Goal: Task Accomplishment & Management: Complete application form

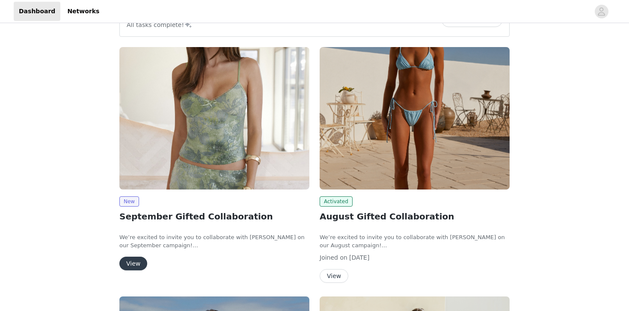
scroll to position [58, 0]
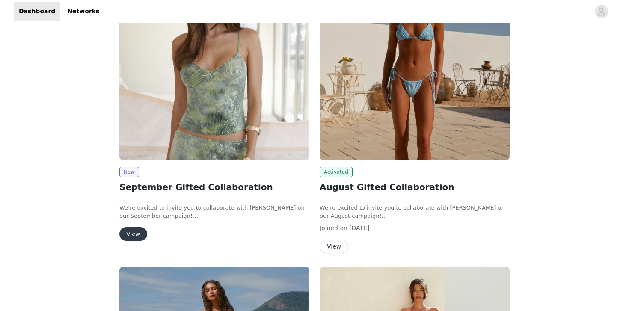
click at [133, 239] on button "View" at bounding box center [133, 234] width 28 height 14
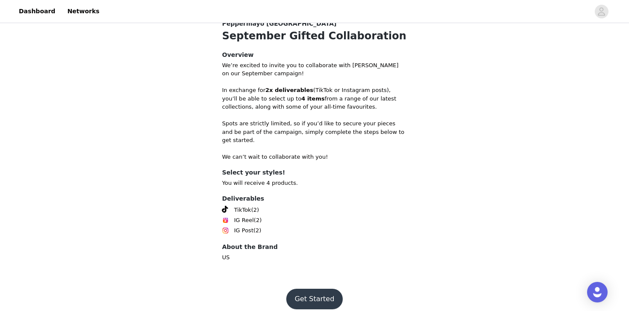
click at [299, 289] on button "Get Started" at bounding box center [314, 299] width 57 height 21
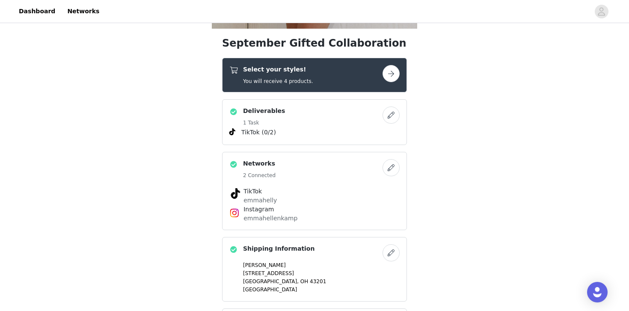
scroll to position [305, 0]
click at [380, 78] on div "Select your styles! You will receive 4 products." at bounding box center [306, 75] width 153 height 20
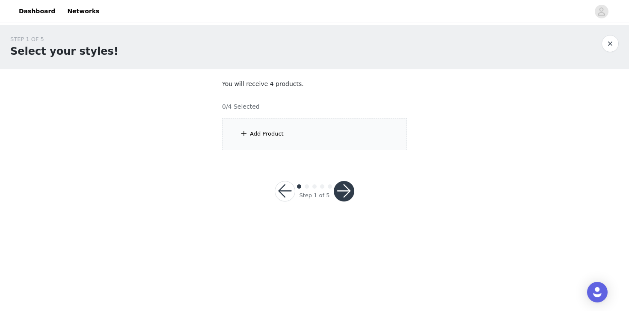
click at [318, 129] on div "Add Product" at bounding box center [314, 134] width 185 height 32
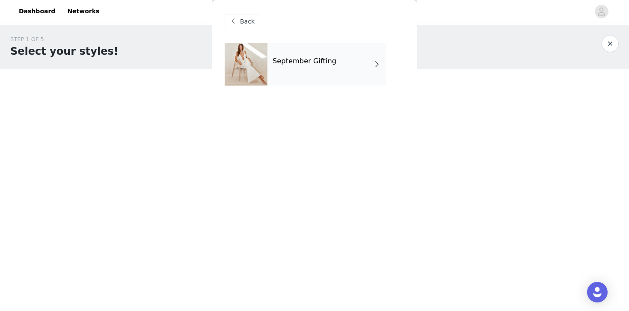
click at [337, 73] on div "September Gifting" at bounding box center [327, 64] width 119 height 43
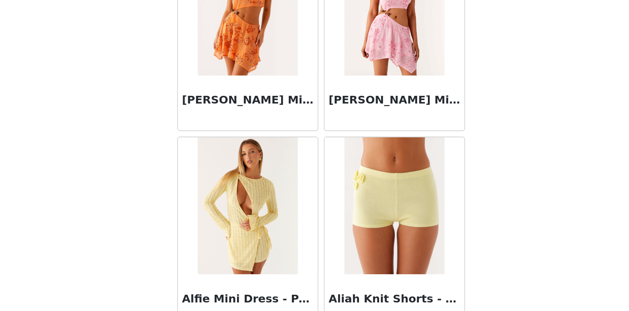
scroll to position [999, 0]
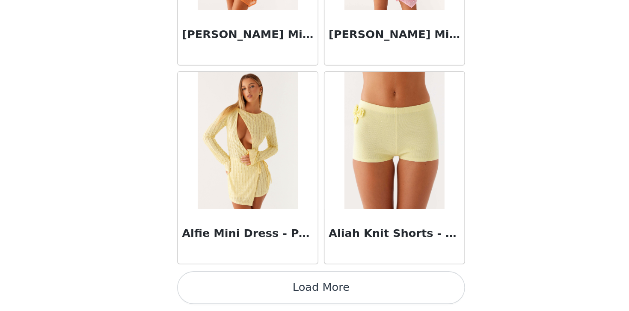
click at [338, 294] on button "Load More" at bounding box center [315, 296] width 180 height 21
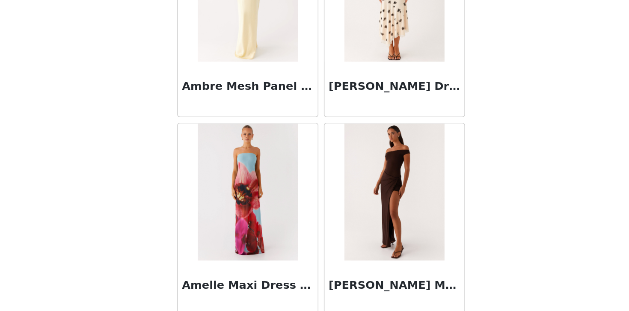
scroll to position [2241, 0]
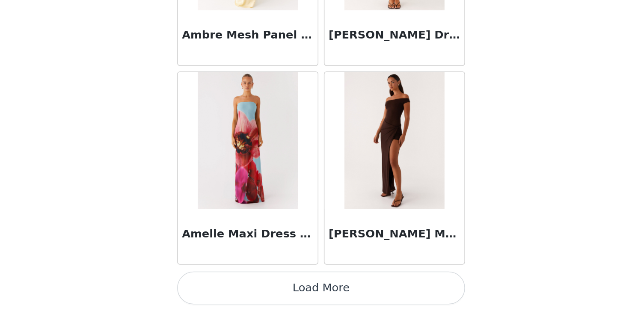
click at [330, 292] on button "Load More" at bounding box center [315, 296] width 180 height 21
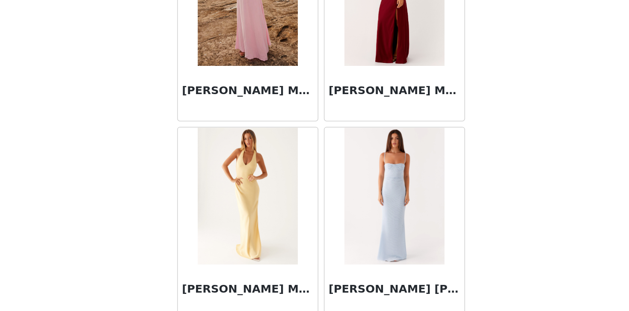
scroll to position [3483, 0]
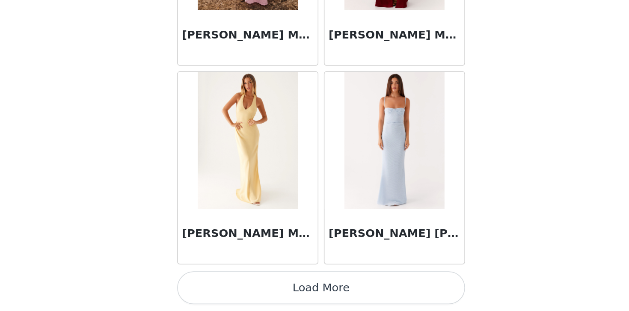
click at [322, 292] on button "Load More" at bounding box center [315, 296] width 180 height 21
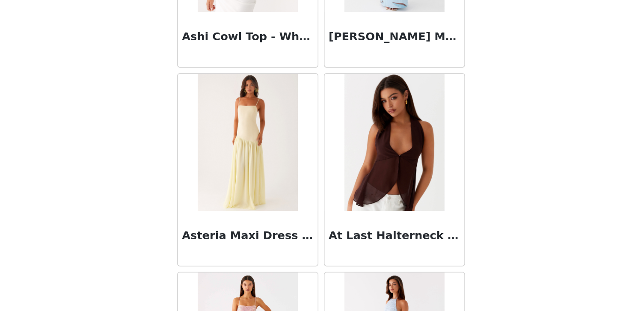
scroll to position [4233, 0]
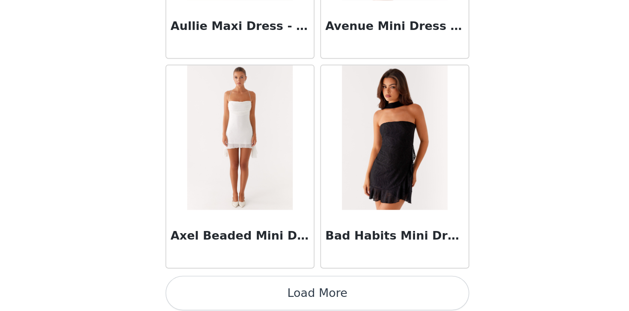
click at [327, 288] on button "Load More" at bounding box center [315, 296] width 180 height 21
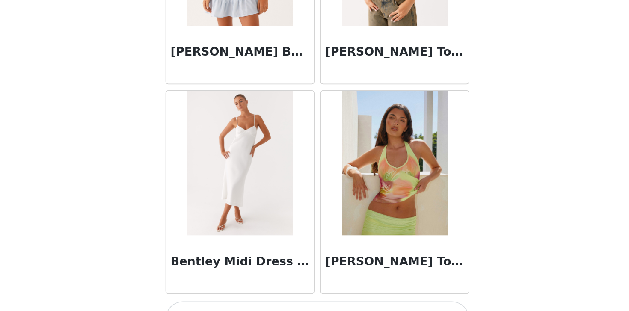
scroll to position [5967, 0]
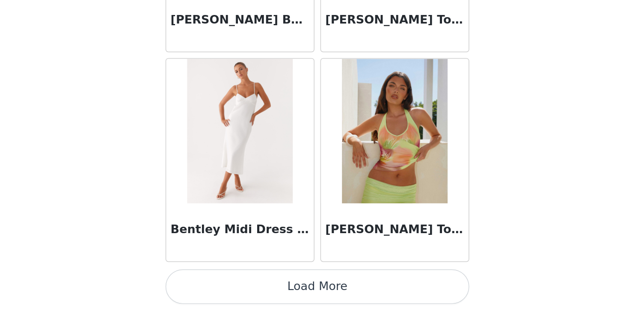
click at [335, 295] on button "Load More" at bounding box center [315, 296] width 180 height 21
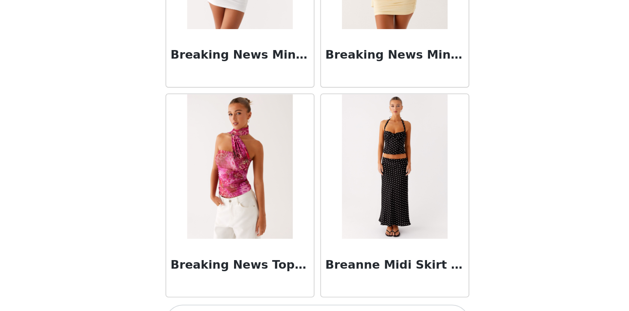
scroll to position [7208, 0]
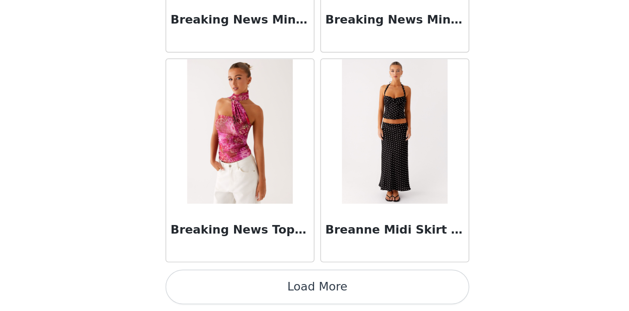
click at [341, 297] on button "Load More" at bounding box center [315, 296] width 180 height 21
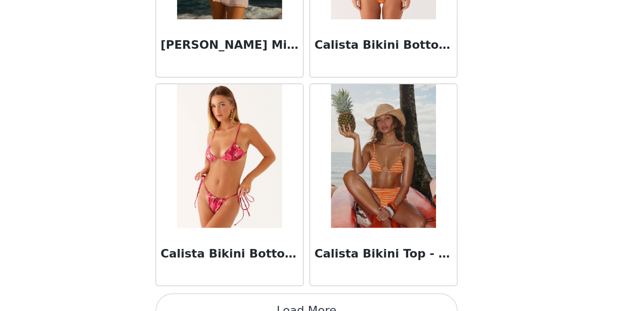
scroll to position [8450, 0]
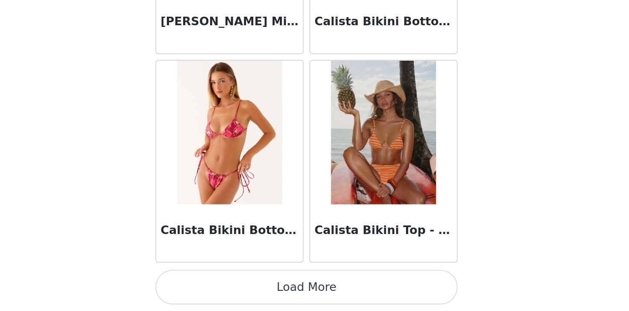
click at [345, 298] on button "Load More" at bounding box center [315, 296] width 180 height 21
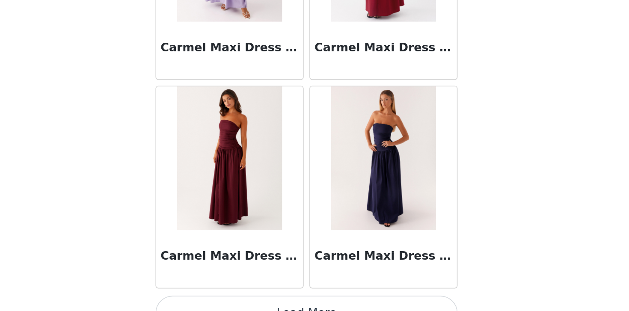
scroll to position [9692, 0]
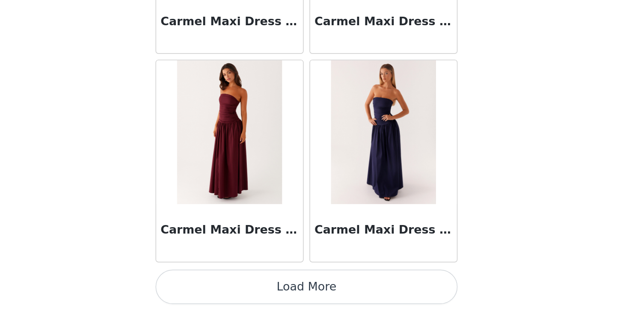
click at [336, 298] on button "Load More" at bounding box center [315, 296] width 180 height 21
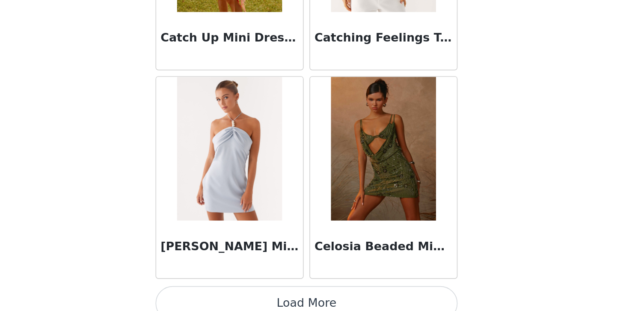
scroll to position [10934, 0]
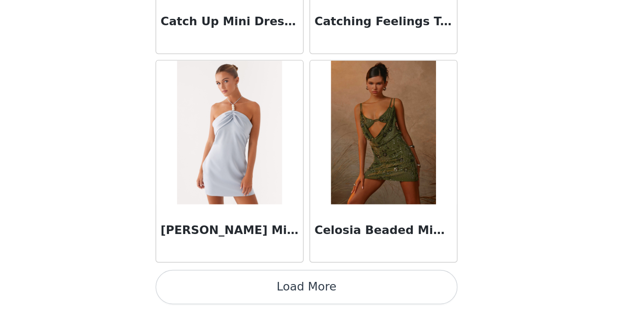
click at [326, 291] on button "Load More" at bounding box center [315, 296] width 180 height 21
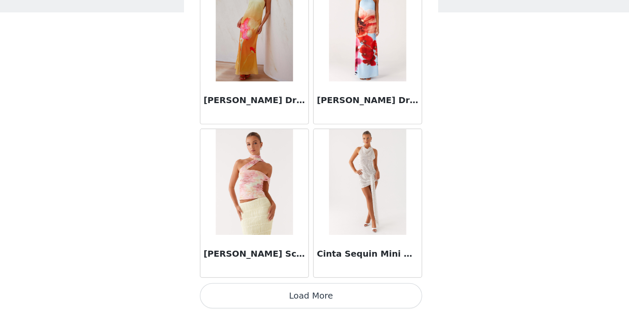
scroll to position [12176, 0]
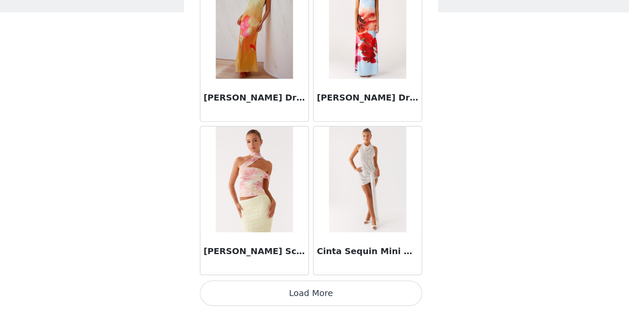
click at [301, 300] on button "Load More" at bounding box center [315, 296] width 180 height 21
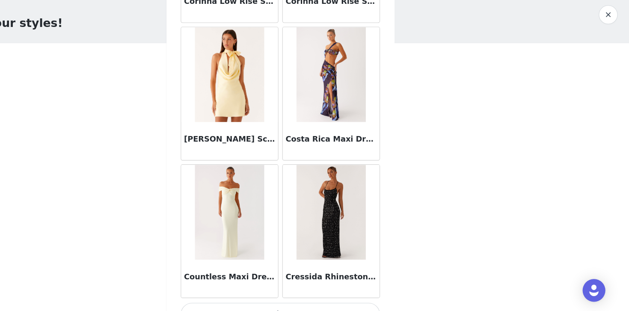
scroll to position [13418, 0]
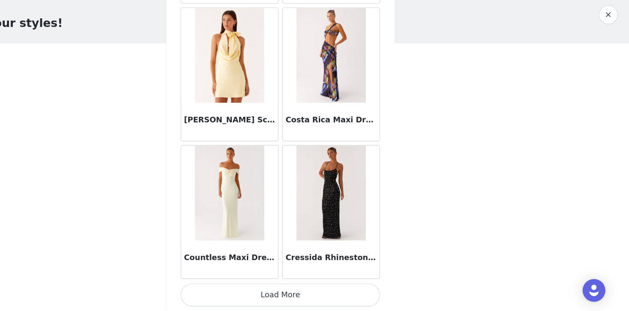
click at [280, 297] on button "Load More" at bounding box center [315, 296] width 180 height 21
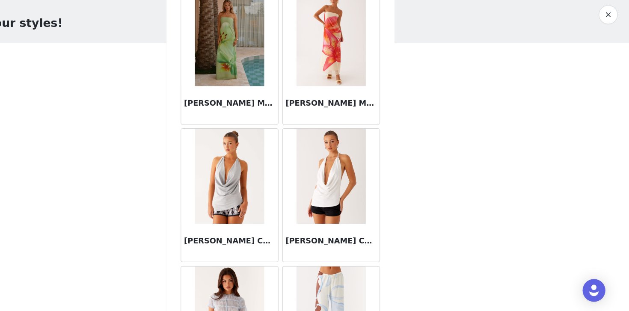
scroll to position [14204, 0]
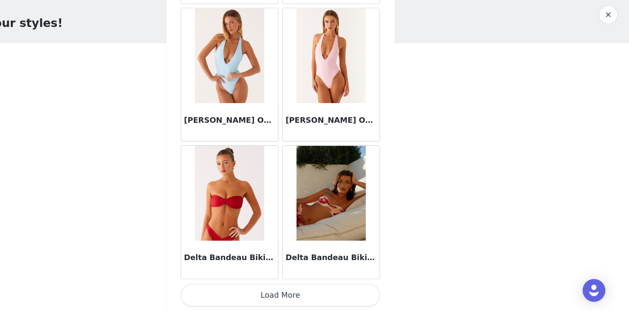
click at [301, 300] on button "Load More" at bounding box center [315, 296] width 180 height 21
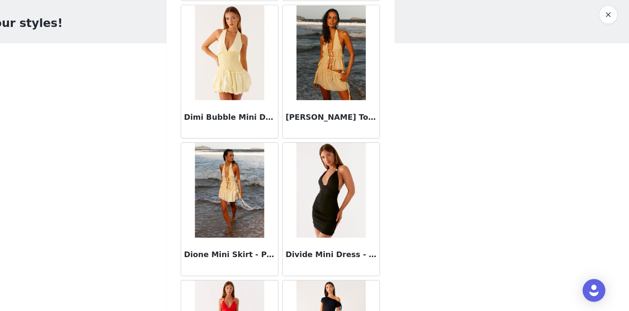
scroll to position [15901, 0]
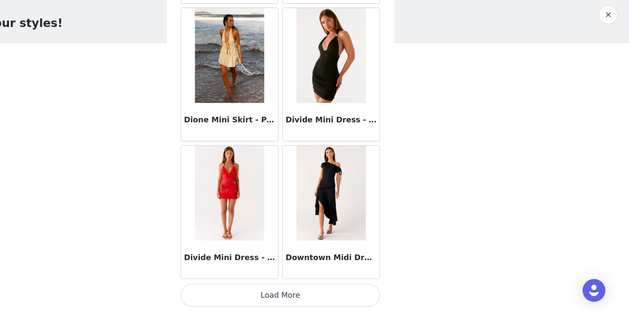
click at [326, 292] on button "Load More" at bounding box center [315, 296] width 180 height 21
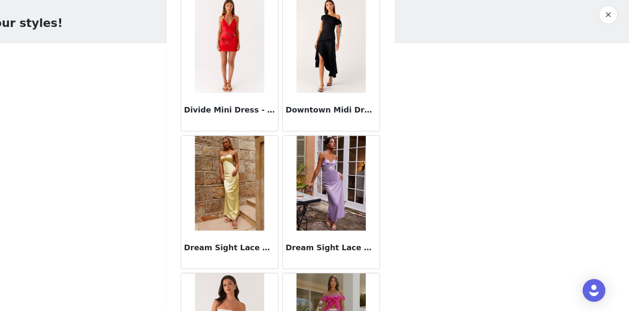
scroll to position [16098, 0]
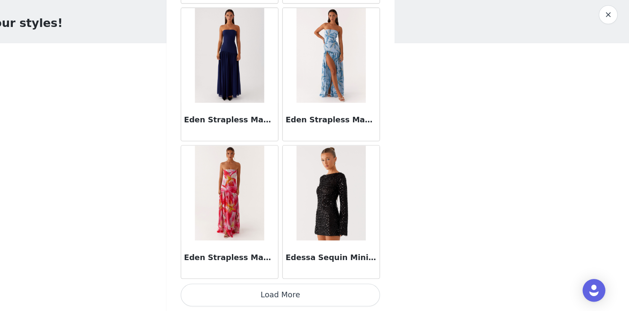
click at [335, 288] on button "Load More" at bounding box center [315, 296] width 180 height 21
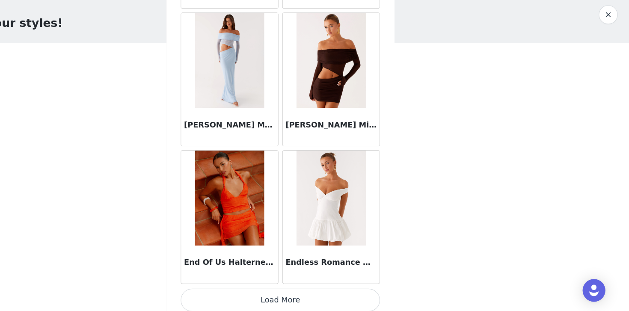
scroll to position [18385, 0]
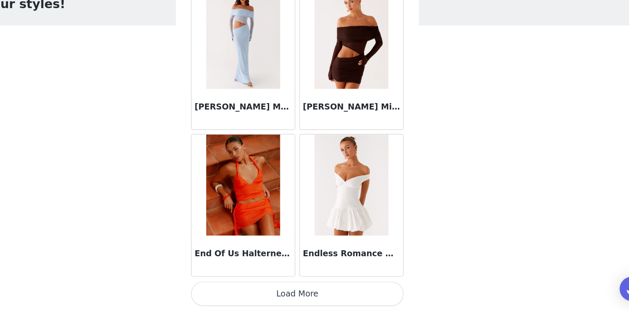
click at [274, 288] on button "Load More" at bounding box center [315, 296] width 180 height 21
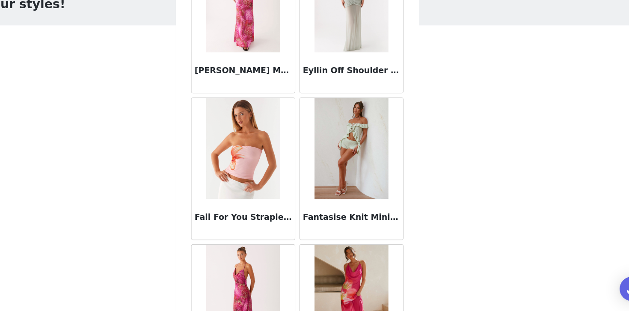
scroll to position [19627, 0]
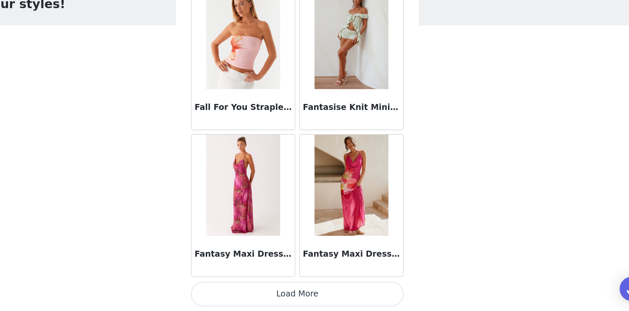
click at [318, 301] on button "Load More" at bounding box center [315, 296] width 180 height 21
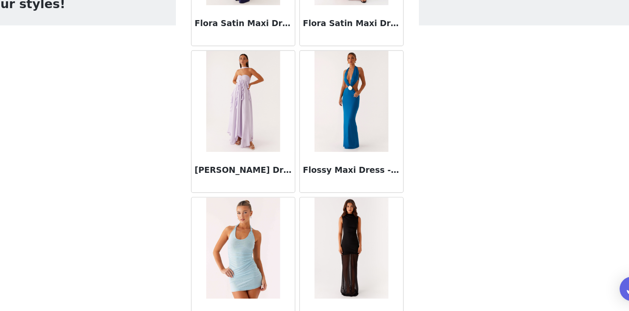
scroll to position [20869, 0]
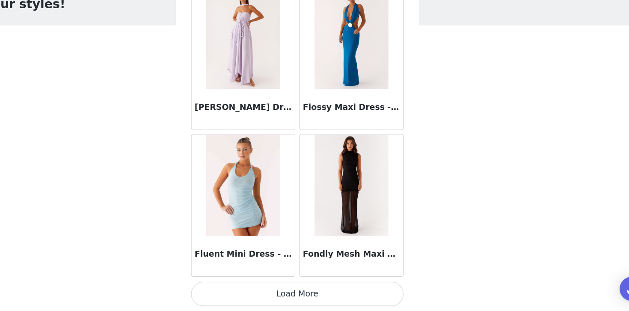
click at [304, 294] on button "Load More" at bounding box center [315, 296] width 180 height 21
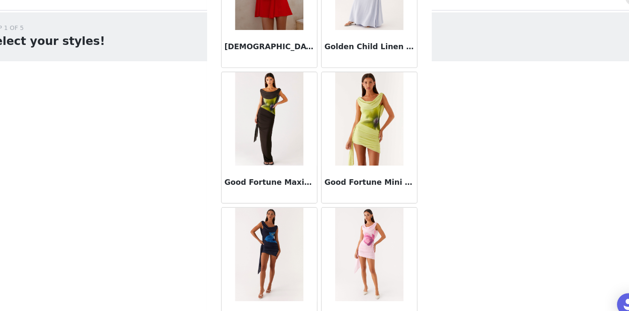
scroll to position [22111, 0]
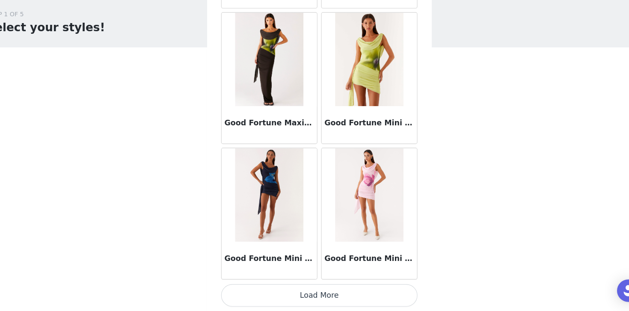
click at [283, 296] on button "Load More" at bounding box center [315, 296] width 180 height 21
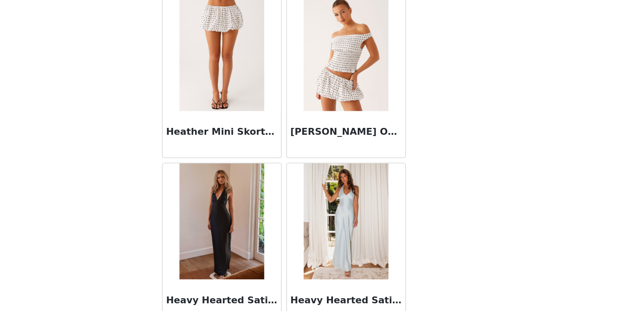
scroll to position [23353, 0]
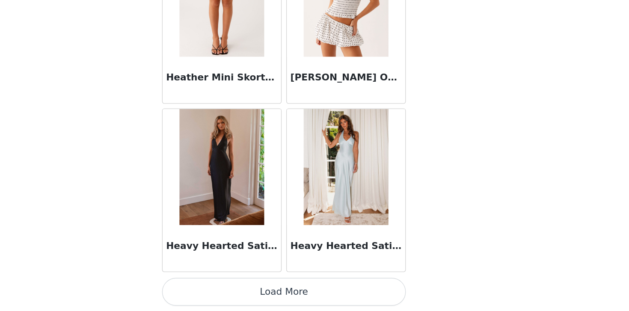
click at [312, 296] on button "Load More" at bounding box center [315, 296] width 180 height 21
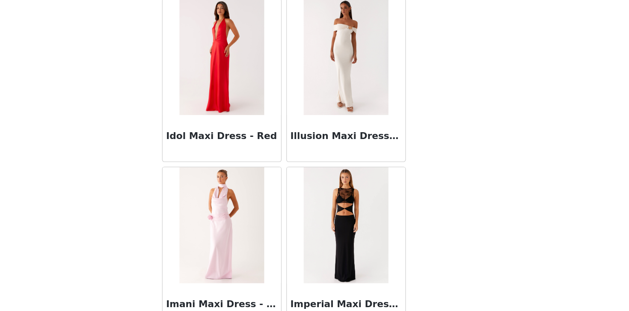
scroll to position [24594, 0]
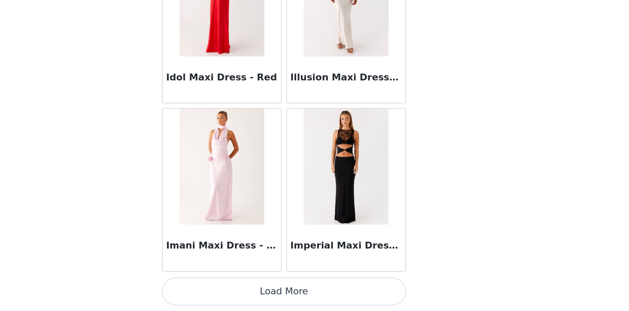
click at [307, 298] on button "Load More" at bounding box center [315, 296] width 180 height 21
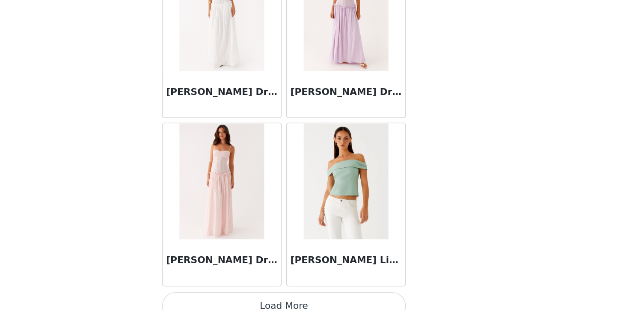
scroll to position [25836, 0]
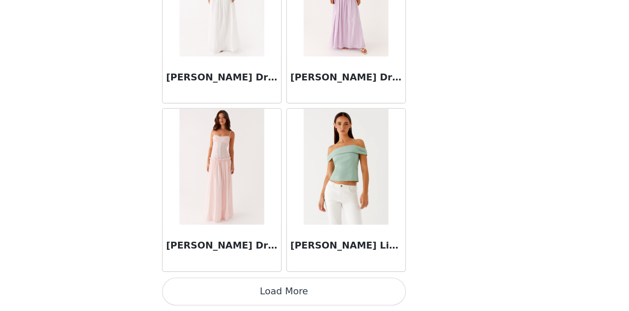
click at [325, 299] on button "Load More" at bounding box center [315, 296] width 180 height 21
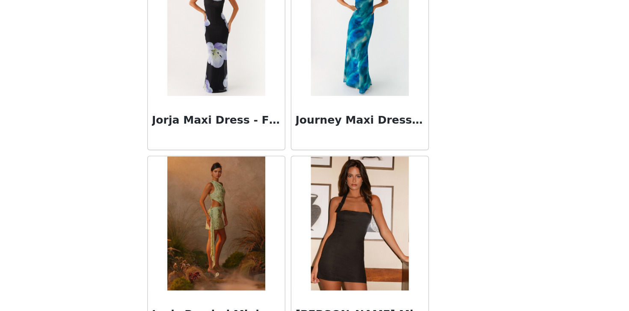
scroll to position [27078, 0]
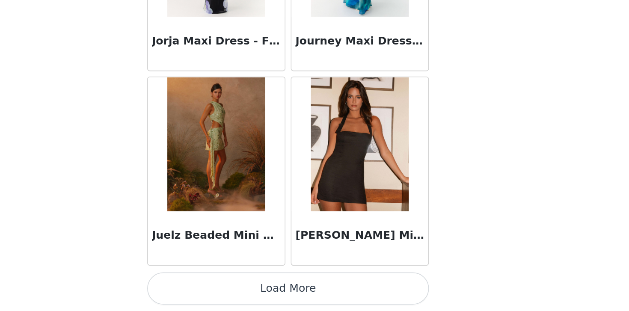
click at [316, 301] on button "Load More" at bounding box center [315, 296] width 180 height 21
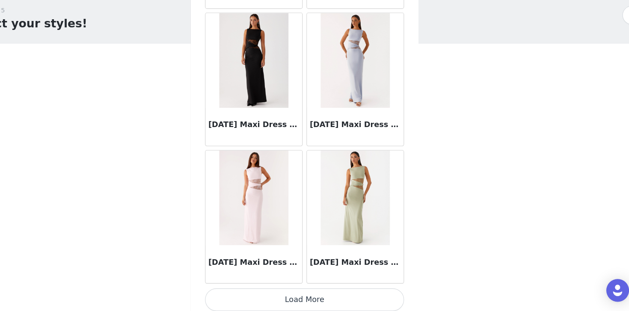
scroll to position [28320, 0]
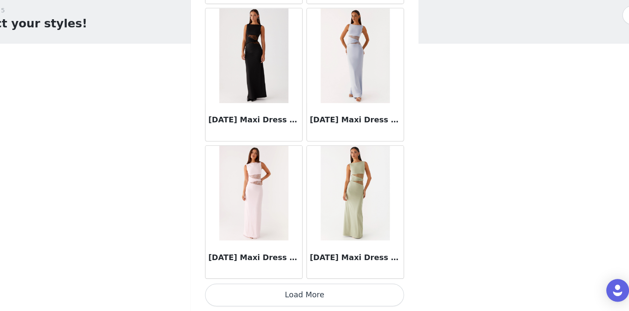
click at [324, 297] on button "Load More" at bounding box center [315, 296] width 180 height 21
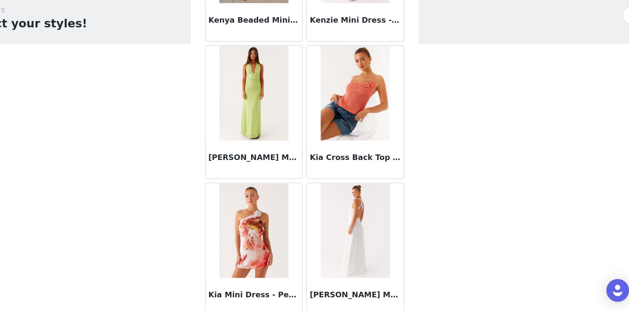
scroll to position [29562, 0]
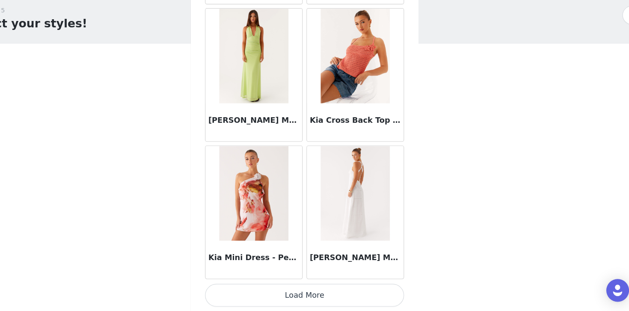
click at [300, 301] on button "Load More" at bounding box center [315, 296] width 180 height 21
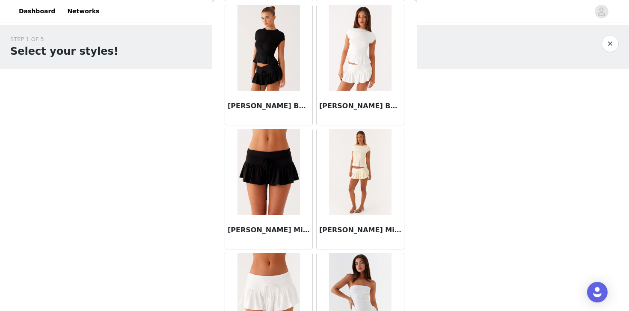
scroll to position [30804, 0]
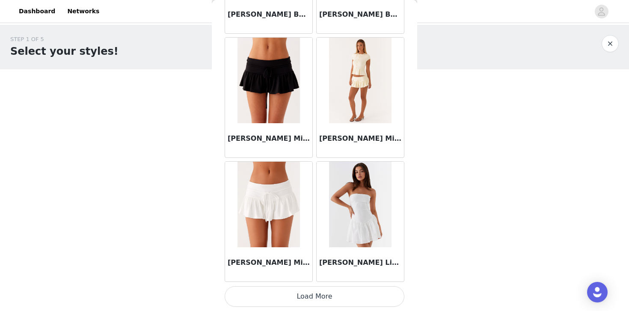
click at [283, 295] on button "Load More" at bounding box center [315, 296] width 180 height 21
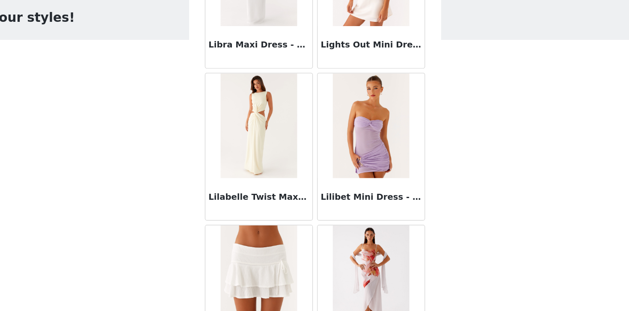
scroll to position [32046, 0]
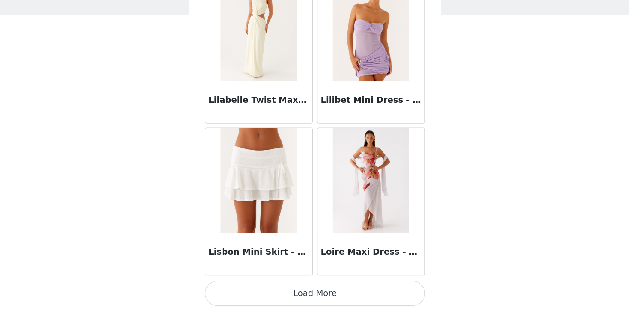
click at [301, 289] on button "Load More" at bounding box center [315, 296] width 180 height 21
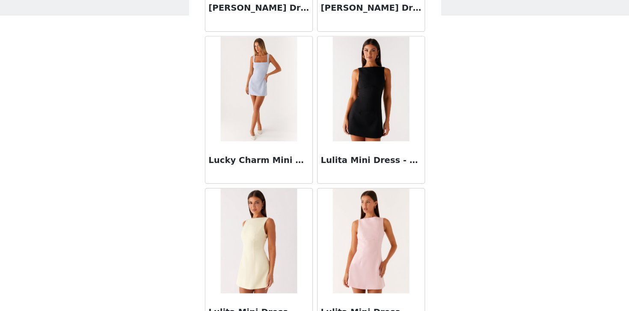
scroll to position [33287, 0]
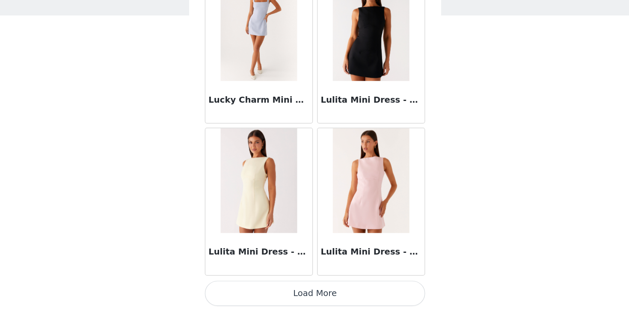
click at [309, 291] on button "Load More" at bounding box center [315, 296] width 180 height 21
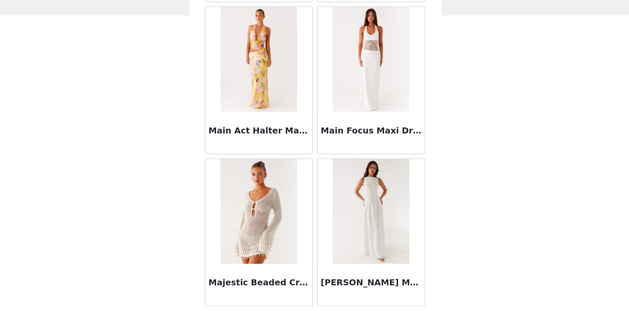
scroll to position [34529, 0]
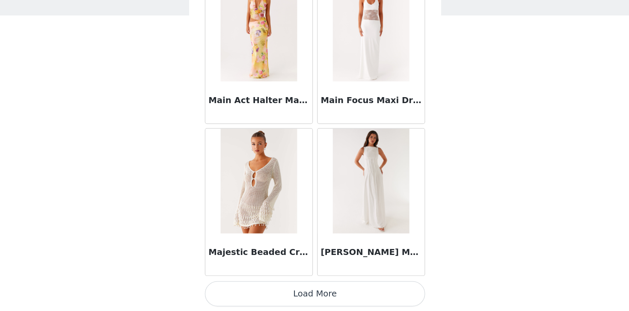
click at [325, 296] on button "Load More" at bounding box center [315, 296] width 180 height 21
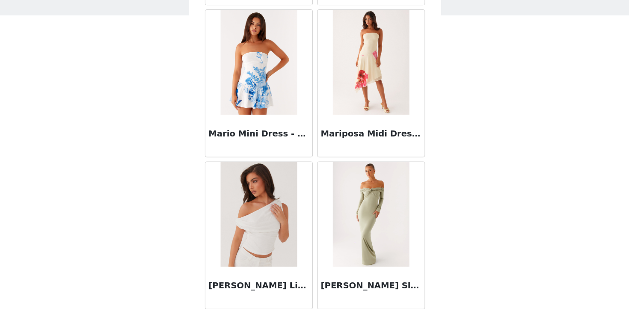
scroll to position [35771, 0]
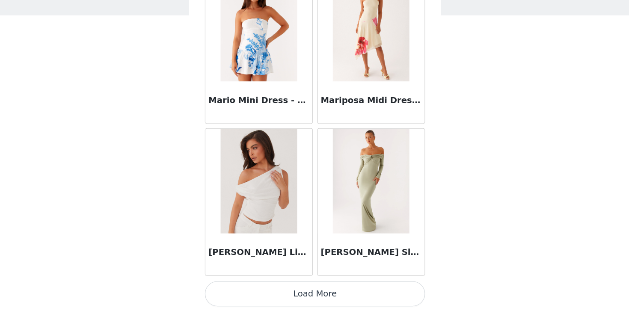
click at [322, 299] on button "Load More" at bounding box center [315, 296] width 180 height 21
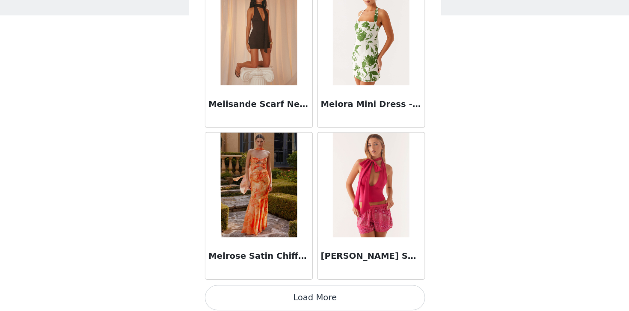
scroll to position [37013, 0]
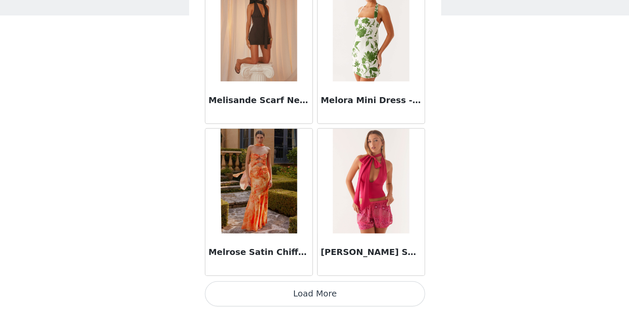
click at [322, 300] on button "Load More" at bounding box center [315, 296] width 180 height 21
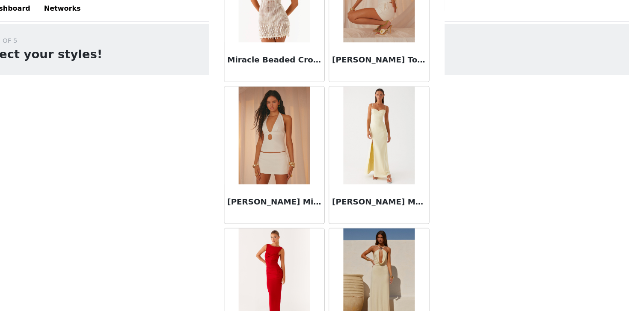
scroll to position [38255, 0]
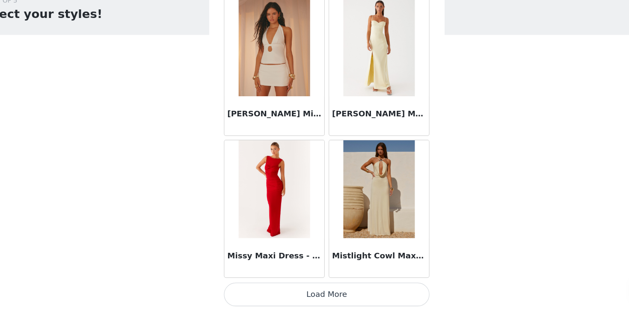
click at [301, 294] on button "Load More" at bounding box center [315, 296] width 180 height 21
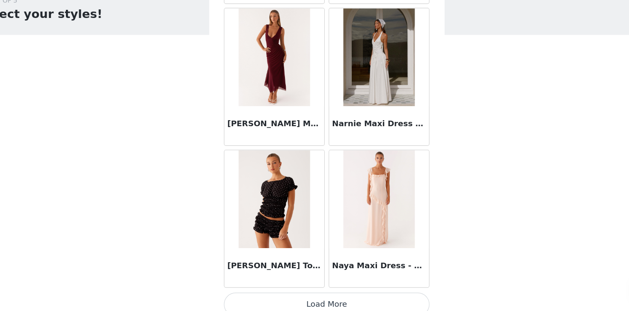
scroll to position [39497, 0]
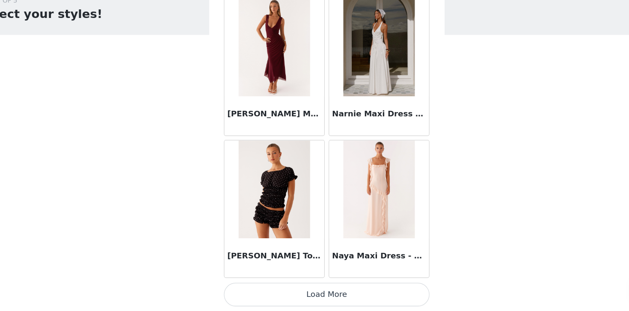
click at [322, 299] on button "Load More" at bounding box center [315, 296] width 180 height 21
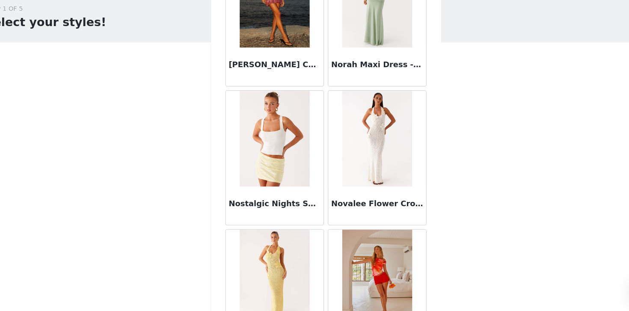
scroll to position [40739, 0]
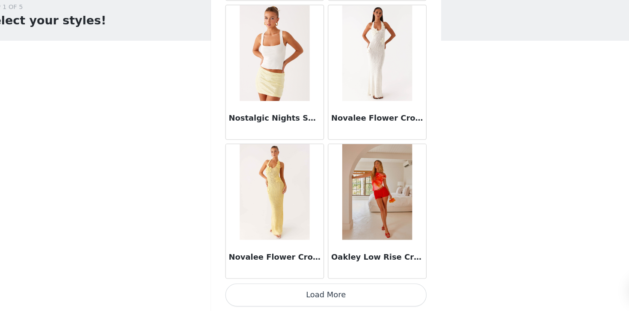
click at [279, 295] on button "Load More" at bounding box center [315, 296] width 180 height 21
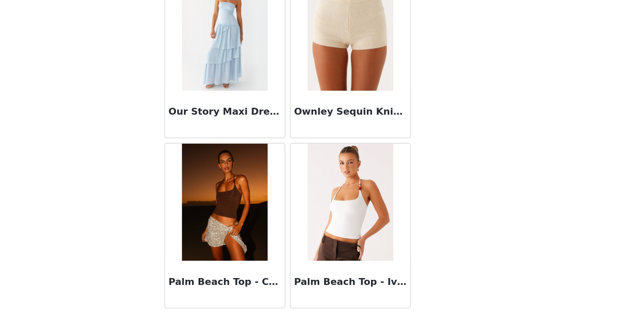
scroll to position [41980, 0]
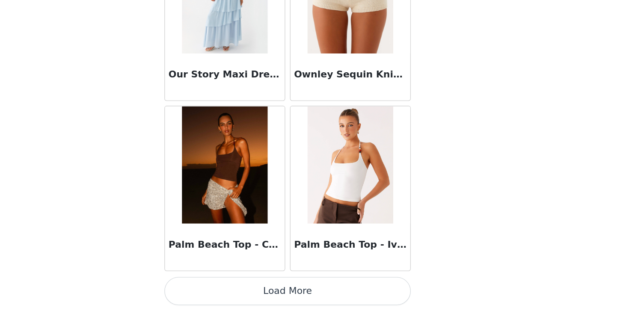
click at [315, 293] on button "Load More" at bounding box center [315, 296] width 180 height 21
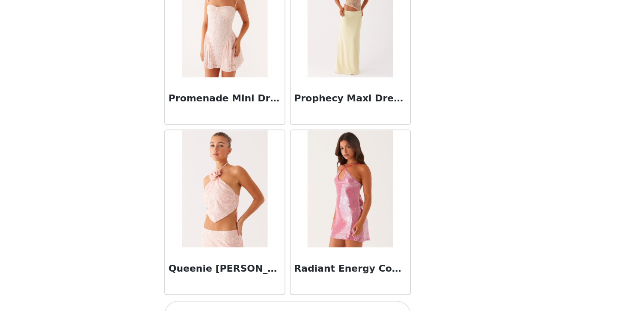
scroll to position [43222, 0]
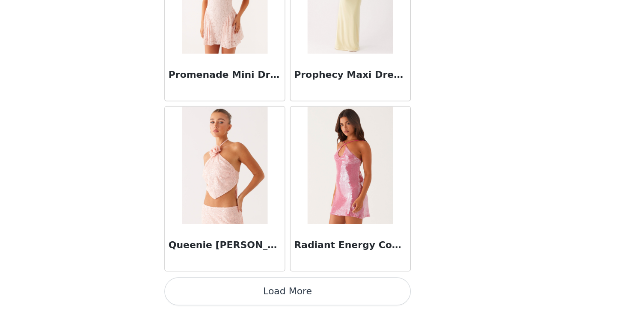
click at [315, 300] on button "Load More" at bounding box center [315, 296] width 180 height 21
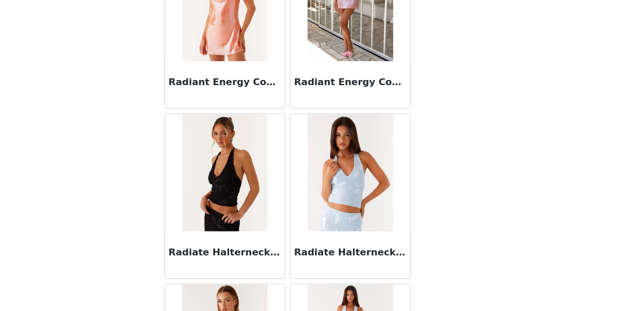
scroll to position [43467, 0]
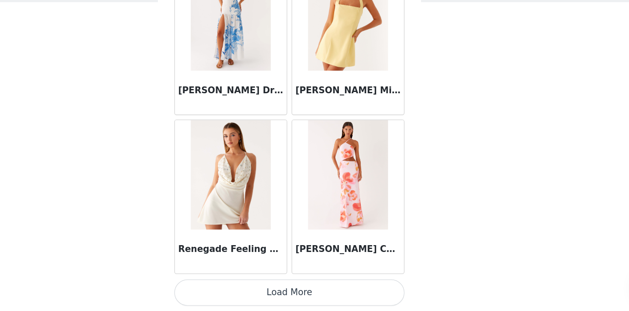
click at [303, 298] on button "Load More" at bounding box center [315, 296] width 180 height 21
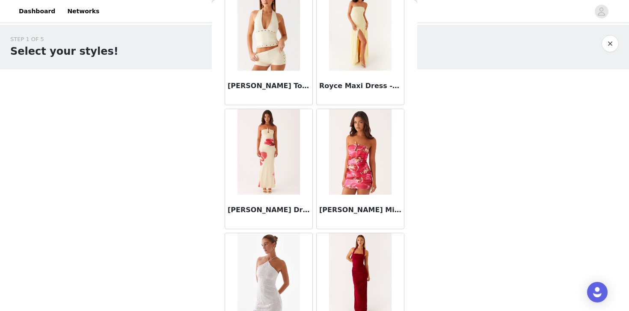
scroll to position [45706, 0]
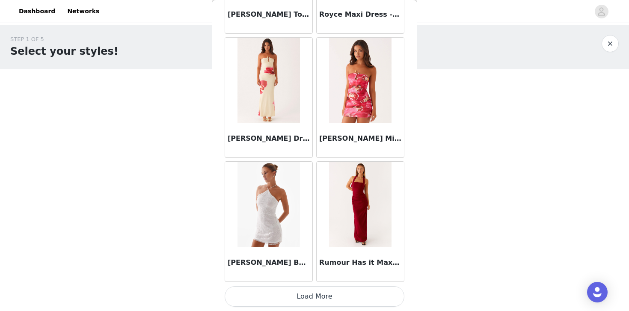
click at [260, 293] on button "Load More" at bounding box center [315, 296] width 180 height 21
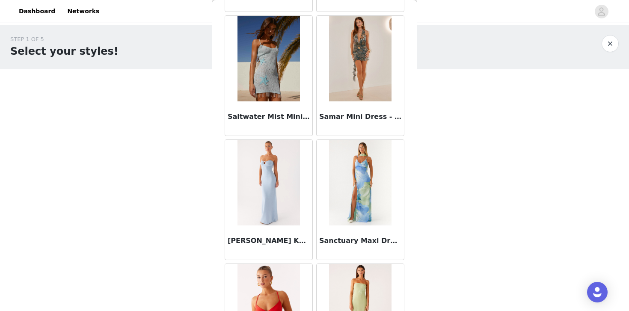
scroll to position [46521, 0]
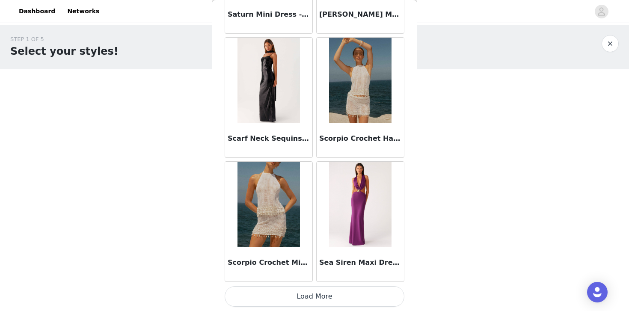
click at [313, 297] on button "Load More" at bounding box center [315, 296] width 180 height 21
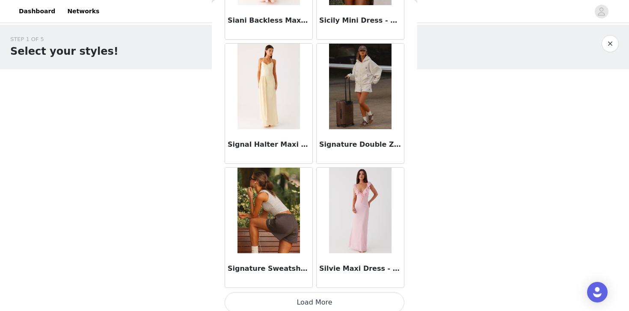
scroll to position [48190, 0]
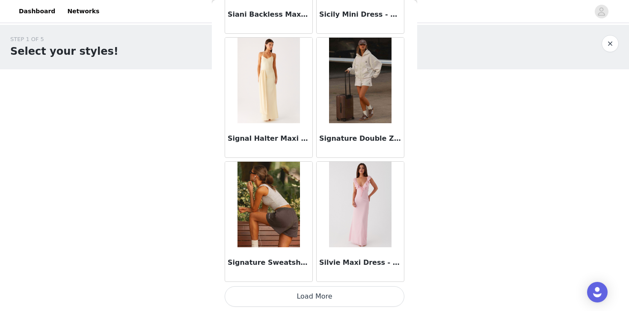
click at [286, 301] on button "Load More" at bounding box center [315, 296] width 180 height 21
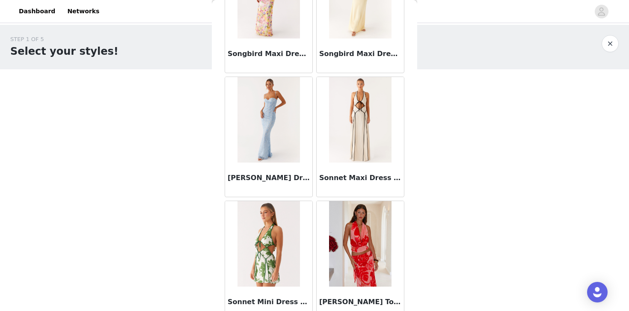
scroll to position [49432, 0]
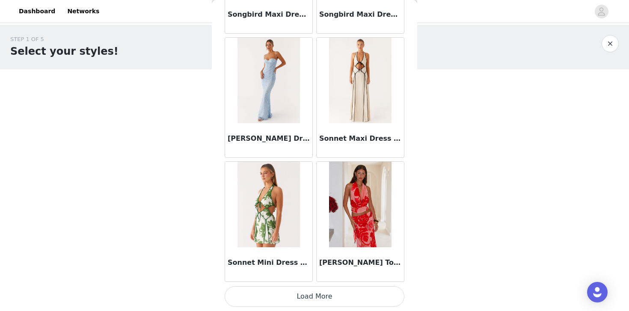
click at [312, 298] on button "Load More" at bounding box center [315, 296] width 180 height 21
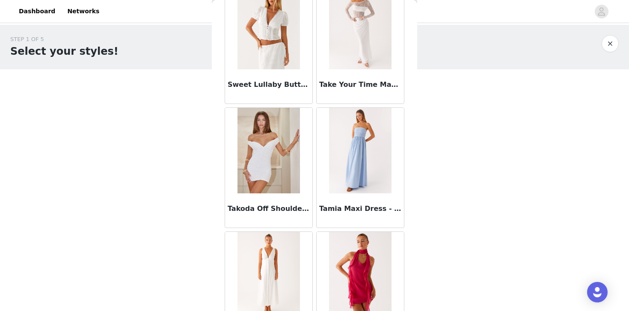
scroll to position [50674, 0]
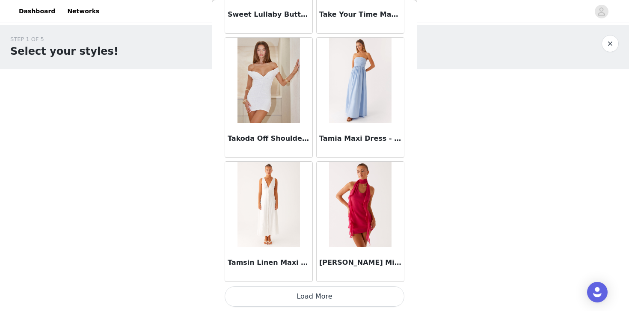
click at [323, 295] on button "Load More" at bounding box center [315, 296] width 180 height 21
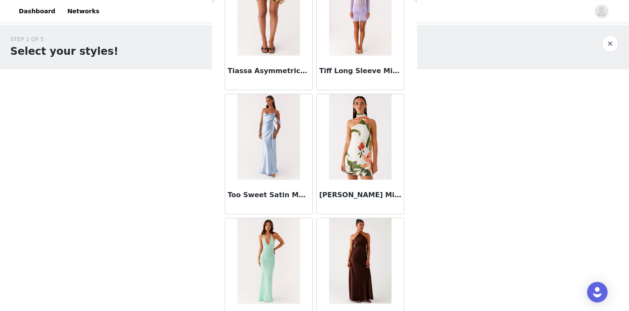
scroll to position [51915, 0]
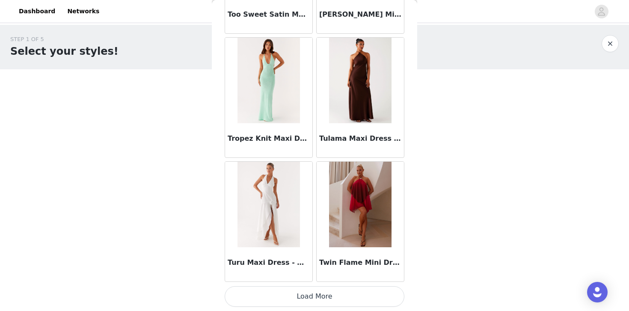
click at [339, 300] on button "Load More" at bounding box center [315, 296] width 180 height 21
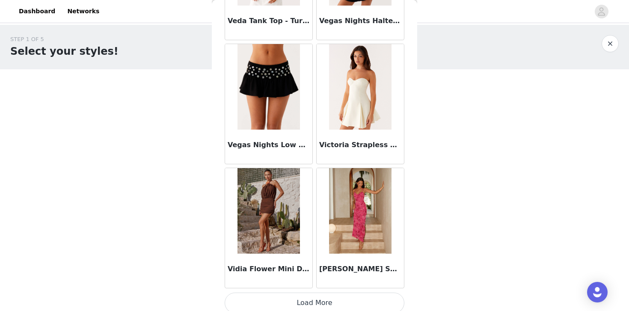
scroll to position [53157, 0]
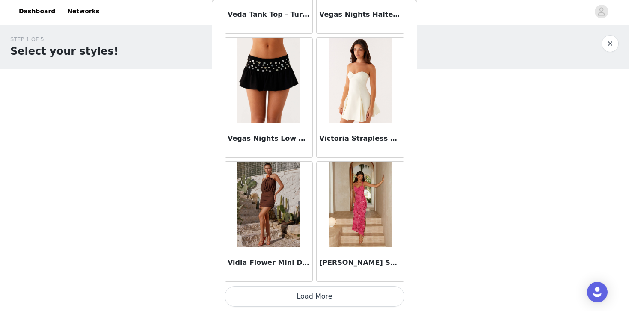
click at [299, 288] on button "Load More" at bounding box center [315, 296] width 180 height 21
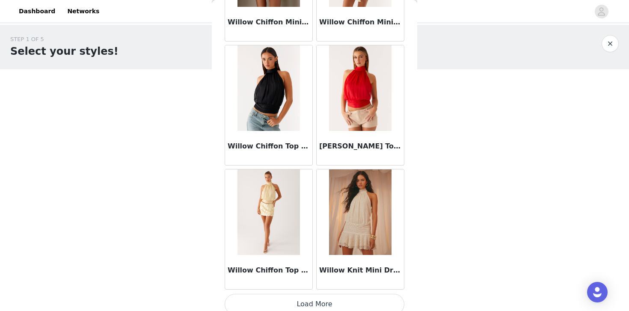
scroll to position [54399, 0]
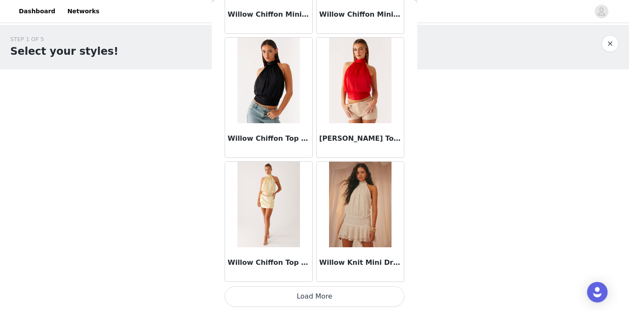
click at [293, 289] on button "Load More" at bounding box center [315, 296] width 180 height 21
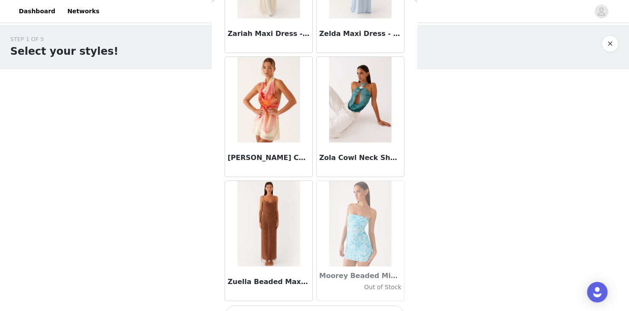
scroll to position [55641, 0]
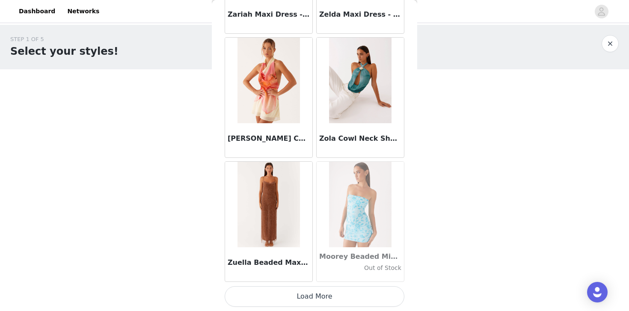
click at [314, 294] on button "Load More" at bounding box center [315, 296] width 180 height 21
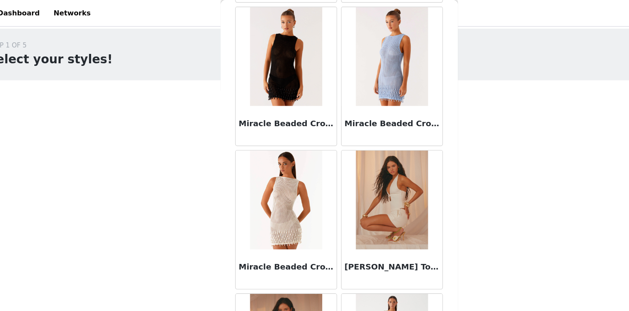
scroll to position [38039, 0]
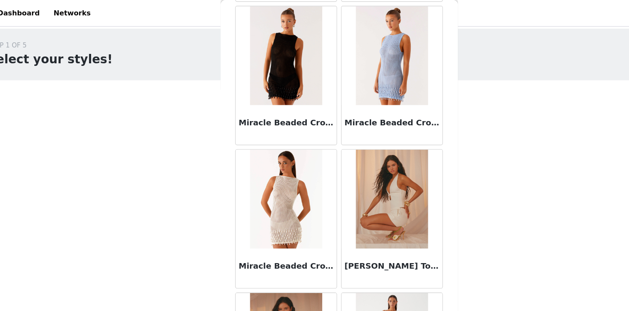
click at [372, 205] on img at bounding box center [360, 173] width 62 height 86
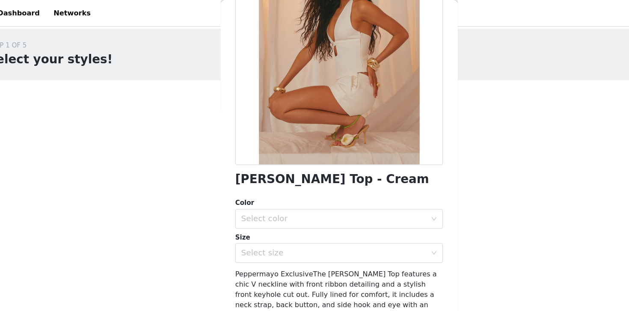
scroll to position [93, 0]
click at [357, 194] on div "Select color" at bounding box center [312, 189] width 164 height 16
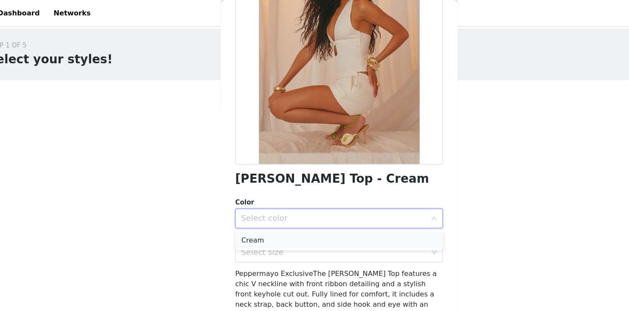
click at [342, 203] on li "Cream" at bounding box center [315, 208] width 180 height 14
click at [331, 217] on div "Select size" at bounding box center [310, 219] width 160 height 9
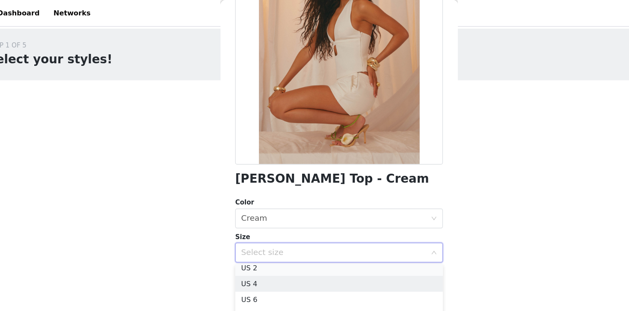
scroll to position [15, 0]
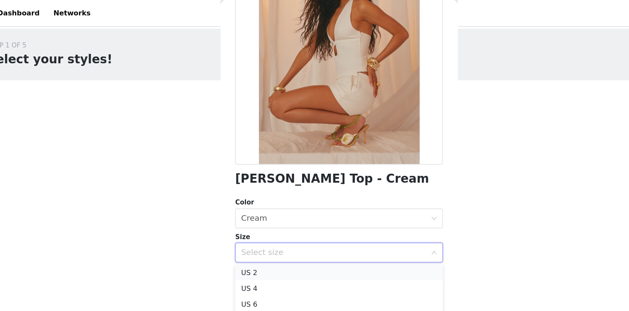
click at [286, 235] on li "US 2" at bounding box center [315, 236] width 180 height 14
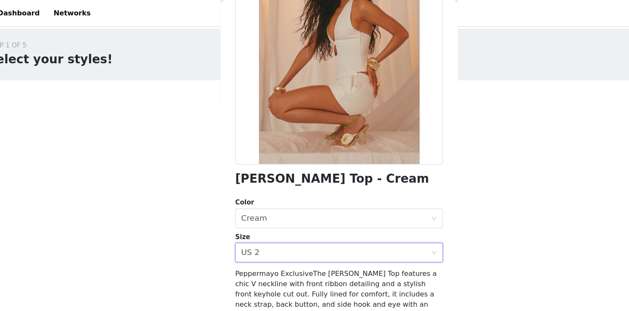
scroll to position [158, 0]
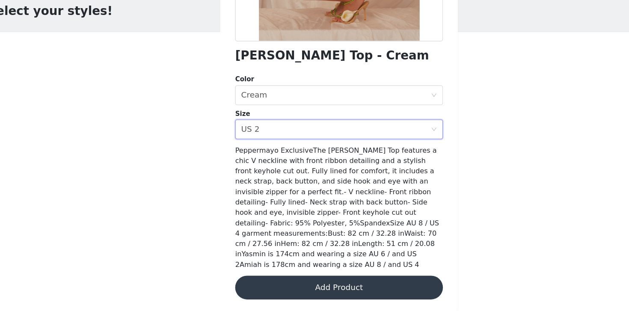
click at [294, 291] on button "Add Product" at bounding box center [315, 290] width 180 height 21
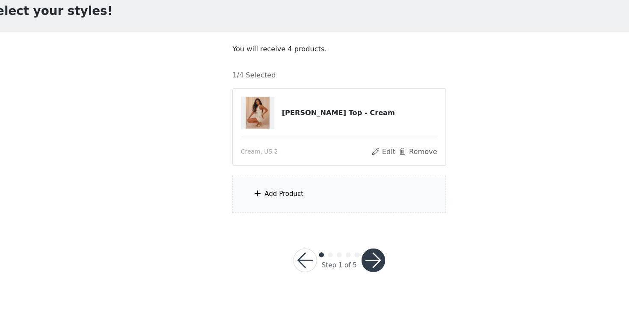
click at [319, 211] on div "Add Product" at bounding box center [314, 210] width 185 height 32
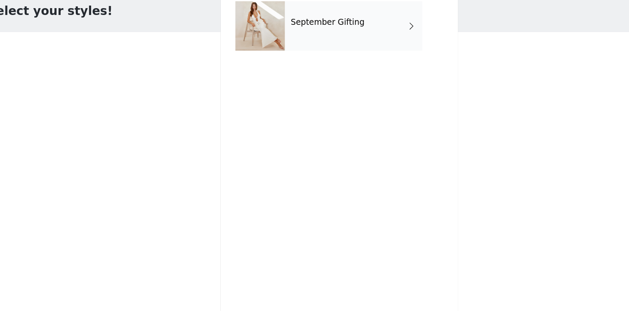
click at [331, 79] on div "September Gifting" at bounding box center [327, 64] width 119 height 43
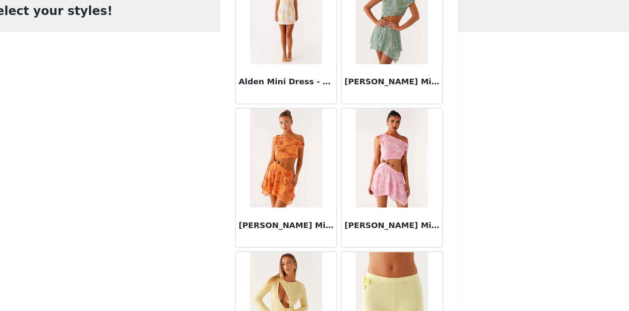
scroll to position [999, 0]
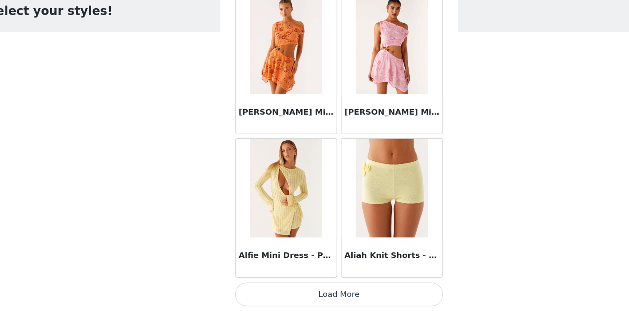
click at [292, 295] on button "Load More" at bounding box center [315, 296] width 180 height 21
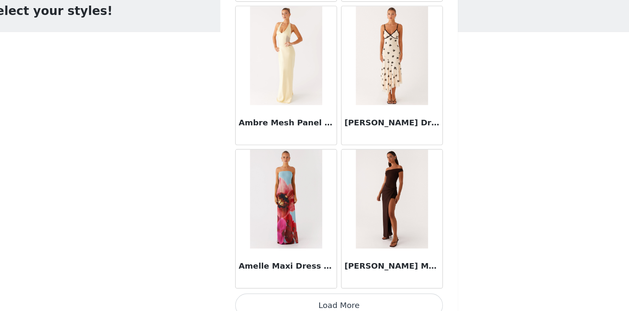
scroll to position [2241, 0]
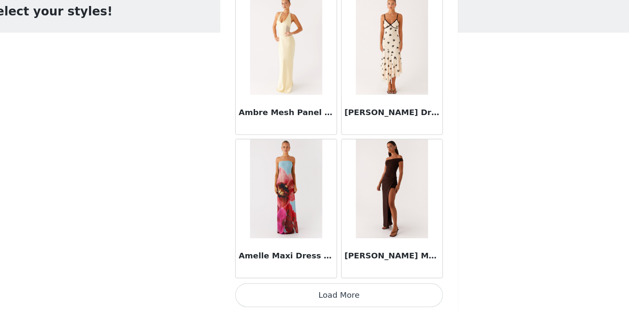
click at [311, 290] on button "Load More" at bounding box center [315, 296] width 180 height 21
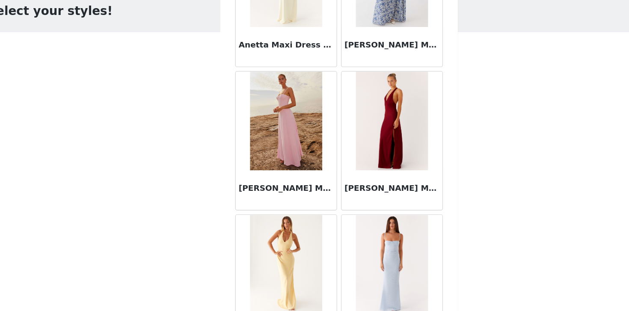
scroll to position [3483, 0]
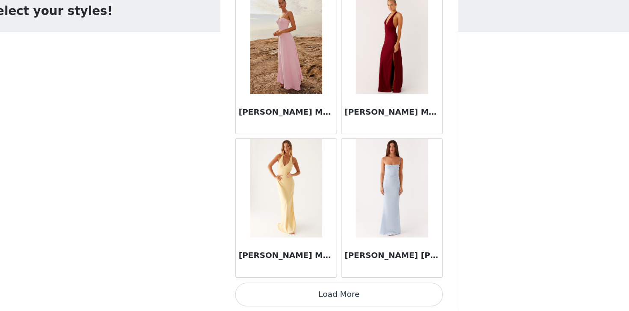
click at [314, 298] on button "Load More" at bounding box center [315, 296] width 180 height 21
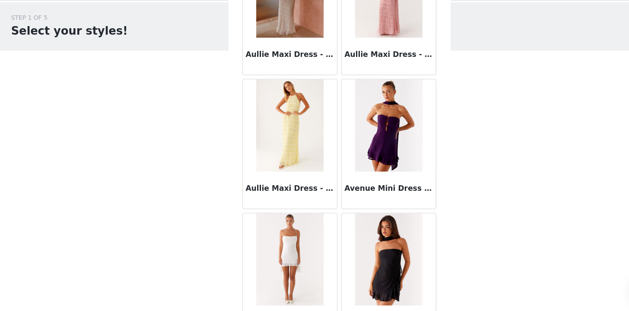
scroll to position [4725, 0]
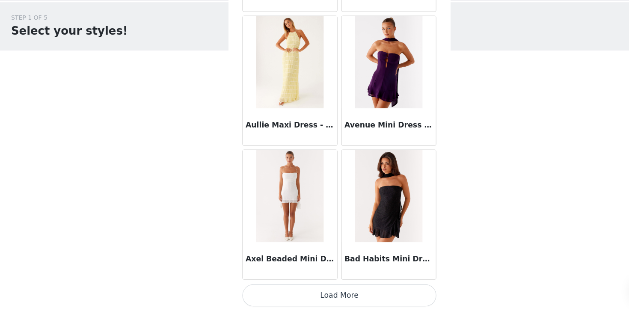
click at [314, 293] on button "Load More" at bounding box center [315, 296] width 180 height 21
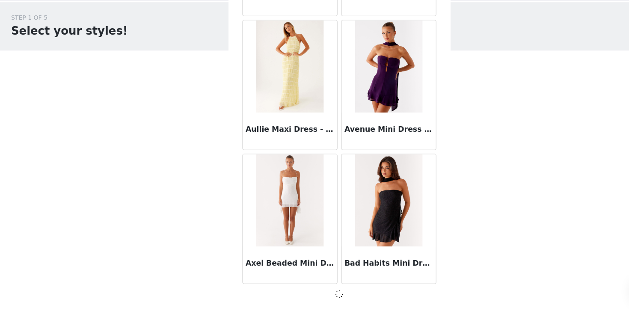
scroll to position [4721, 0]
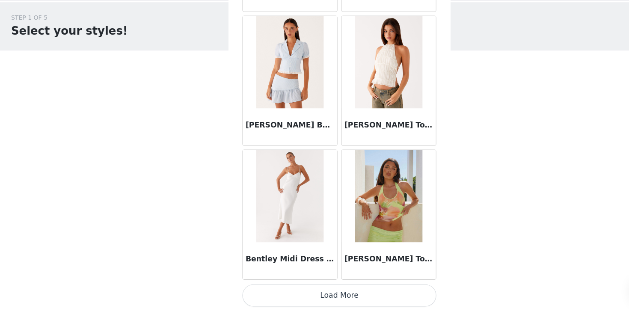
click at [309, 292] on button "Load More" at bounding box center [315, 296] width 180 height 21
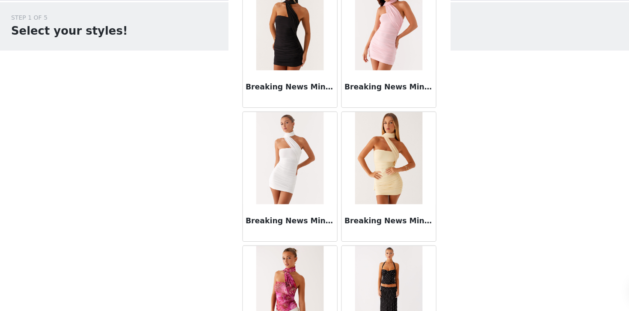
scroll to position [7208, 0]
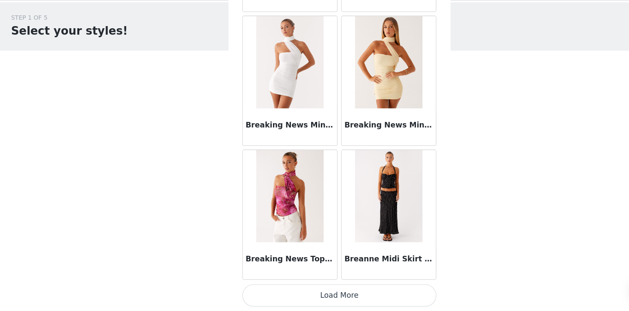
click at [309, 301] on button "Load More" at bounding box center [315, 296] width 180 height 21
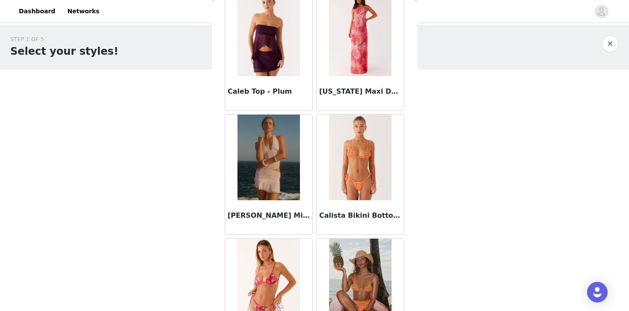
scroll to position [8450, 0]
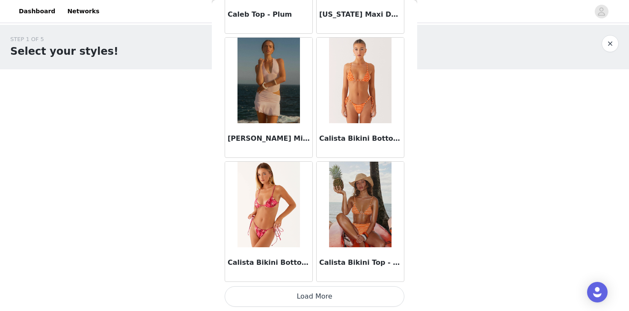
click at [305, 299] on button "Load More" at bounding box center [315, 296] width 180 height 21
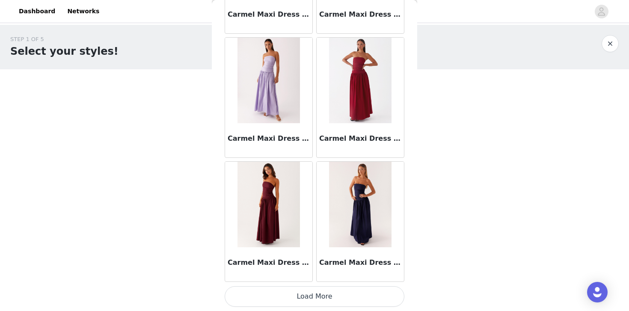
click at [315, 292] on button "Load More" at bounding box center [315, 296] width 180 height 21
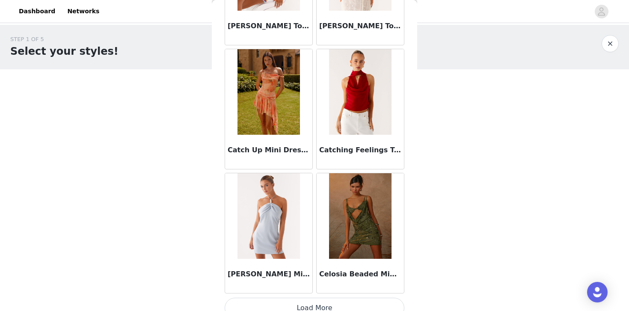
scroll to position [10934, 0]
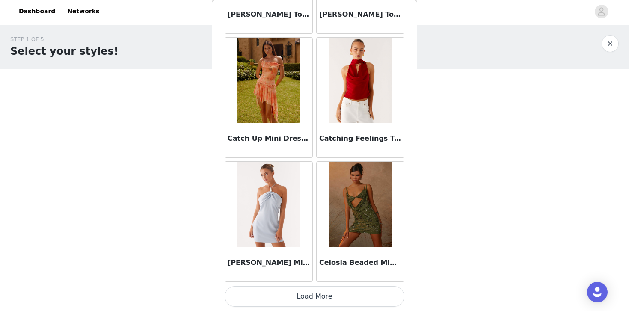
click at [305, 291] on button "Load More" at bounding box center [315, 296] width 180 height 21
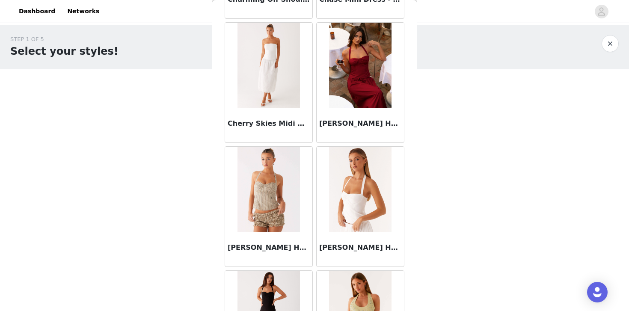
scroll to position [11818, 0]
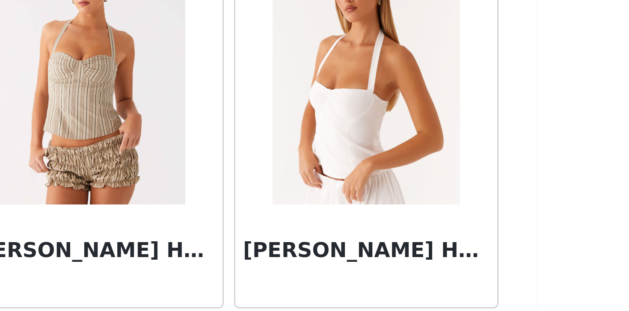
click at [349, 238] on div "Cheryl Bustier Halter Top - White" at bounding box center [360, 250] width 87 height 34
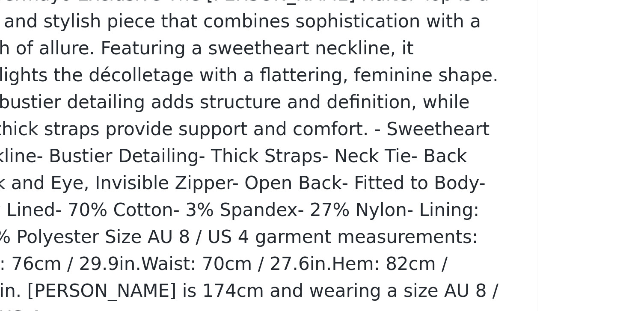
scroll to position [158, 0]
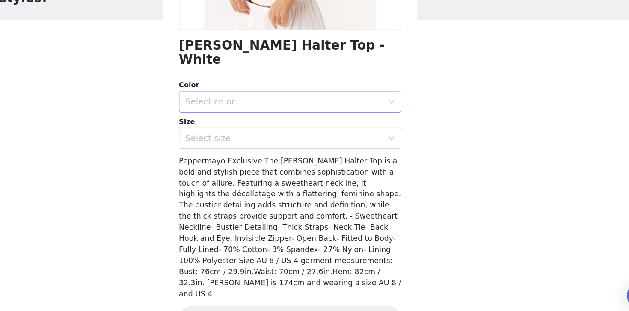
click at [343, 131] on div "Select color" at bounding box center [310, 135] width 160 height 9
click at [338, 137] on li "White" at bounding box center [315, 143] width 180 height 14
click at [335, 157] on div "Select size" at bounding box center [312, 165] width 164 height 16
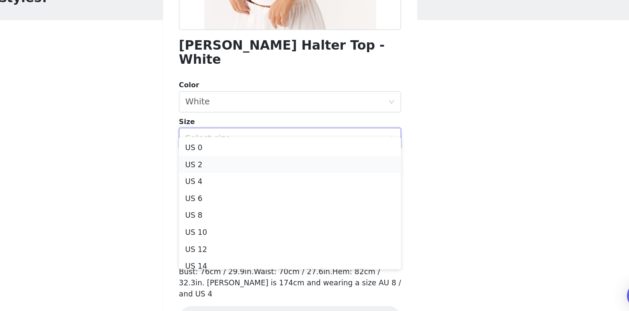
click at [309, 188] on li "US 2" at bounding box center [315, 186] width 180 height 14
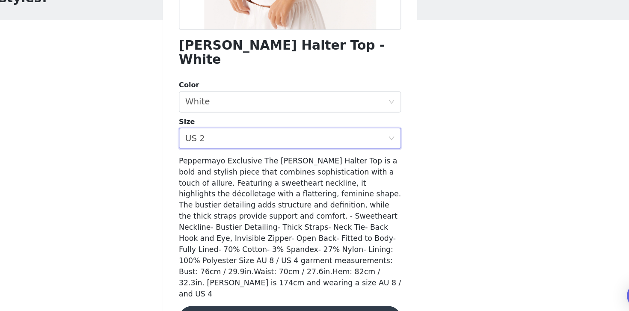
click at [304, 301] on button "Add Product" at bounding box center [315, 311] width 180 height 21
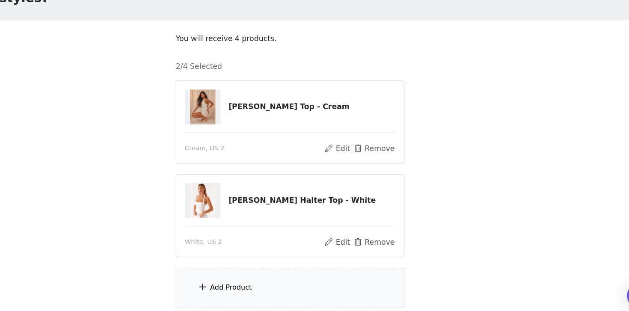
click at [295, 292] on div "Add Product" at bounding box center [314, 286] width 185 height 32
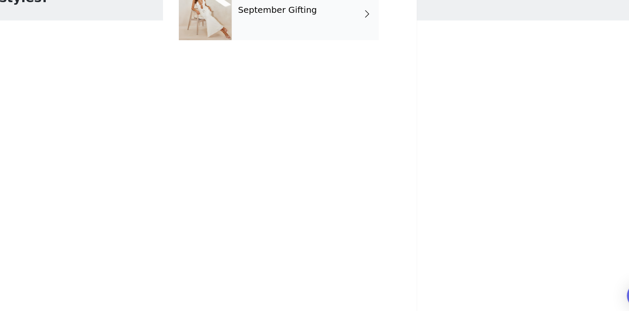
click at [336, 72] on div "September Gifting" at bounding box center [327, 64] width 119 height 43
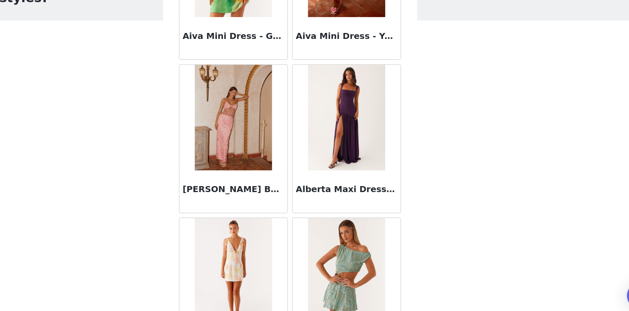
scroll to position [999, 0]
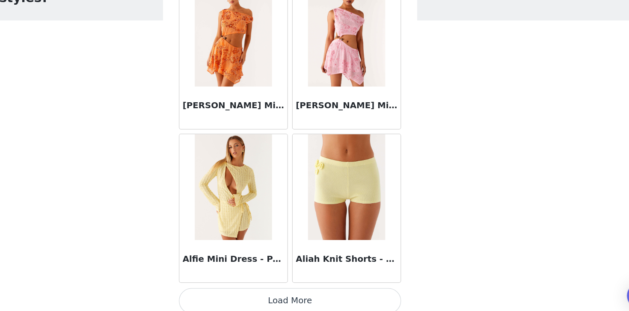
click at [289, 302] on button "Load More" at bounding box center [315, 296] width 180 height 21
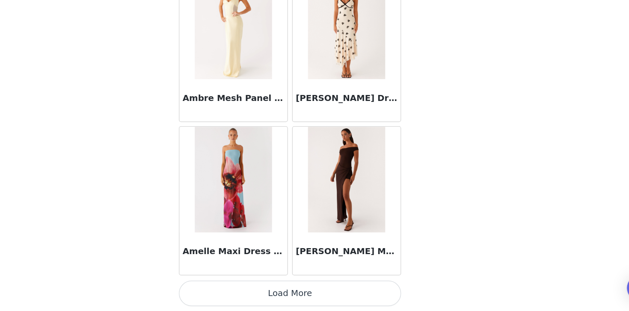
scroll to position [62, 0]
click at [294, 288] on button "Load More" at bounding box center [315, 296] width 180 height 21
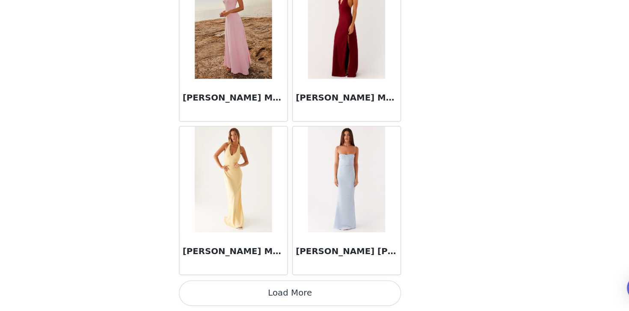
click at [294, 288] on button "Load More" at bounding box center [315, 296] width 180 height 21
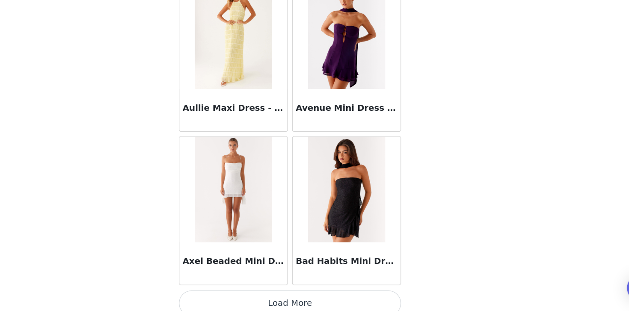
scroll to position [4725, 0]
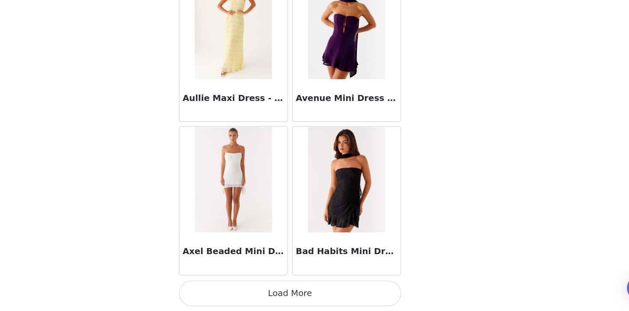
click at [295, 300] on button "Load More" at bounding box center [315, 296] width 180 height 21
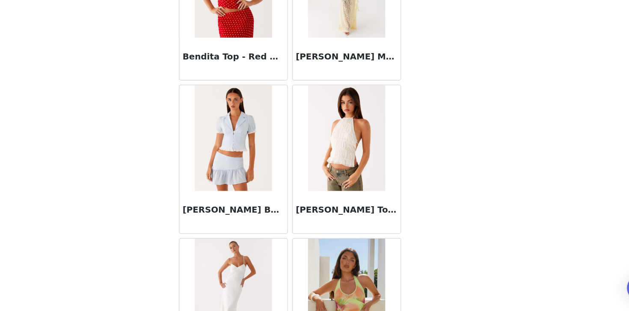
scroll to position [5967, 0]
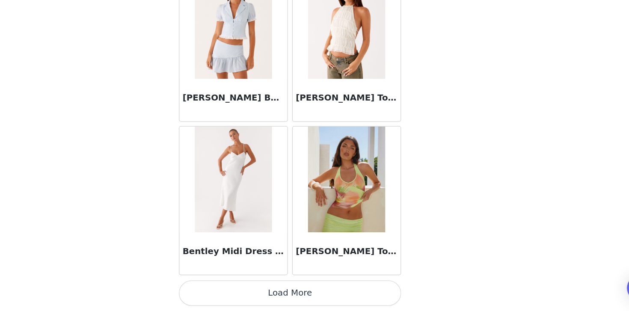
click at [300, 299] on button "Load More" at bounding box center [315, 296] width 180 height 21
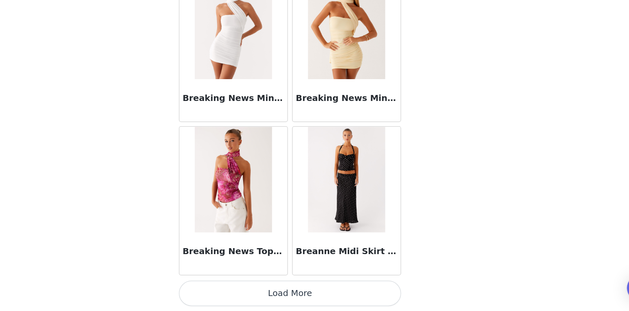
click at [304, 291] on button "Load More" at bounding box center [315, 296] width 180 height 21
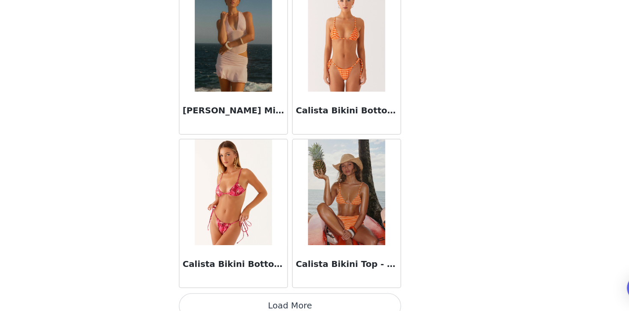
scroll to position [8450, 0]
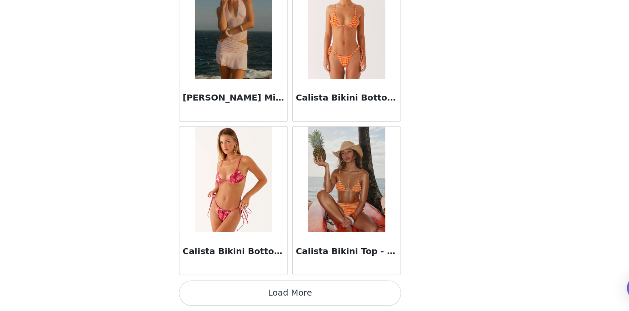
click at [293, 295] on button "Load More" at bounding box center [315, 296] width 180 height 21
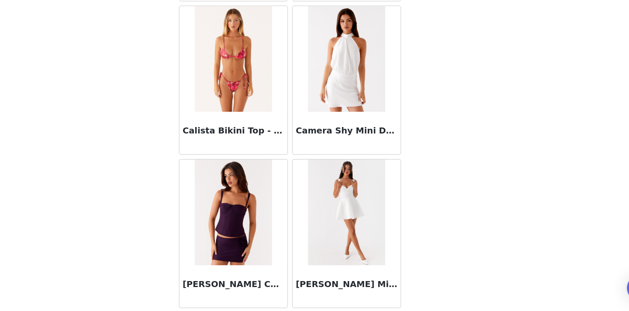
scroll to position [8675, 0]
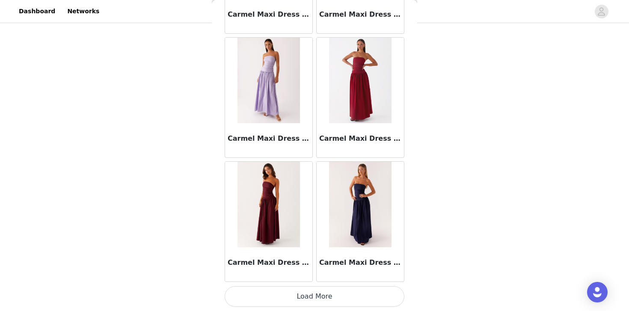
click at [261, 298] on button "Load More" at bounding box center [315, 296] width 180 height 21
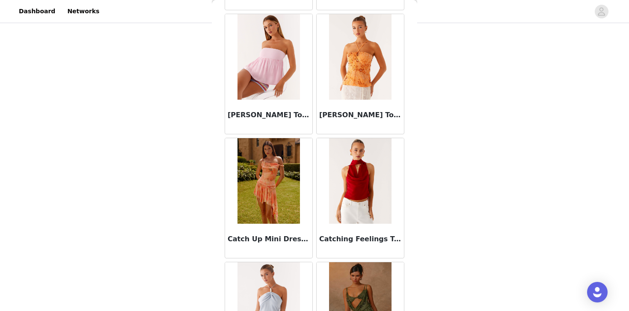
scroll to position [10934, 0]
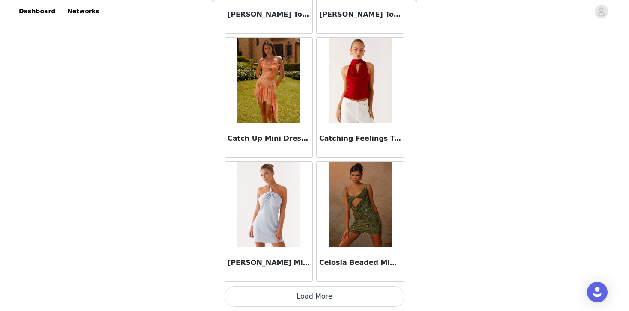
click at [295, 298] on button "Load More" at bounding box center [315, 296] width 180 height 21
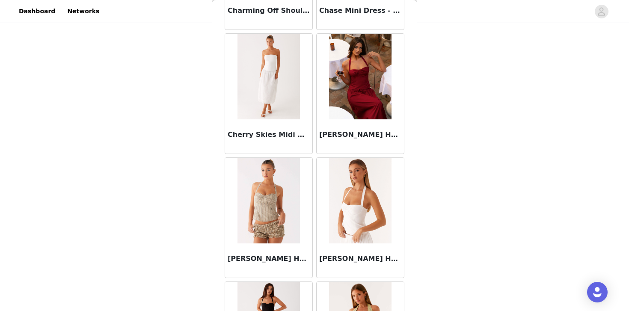
scroll to position [12176, 0]
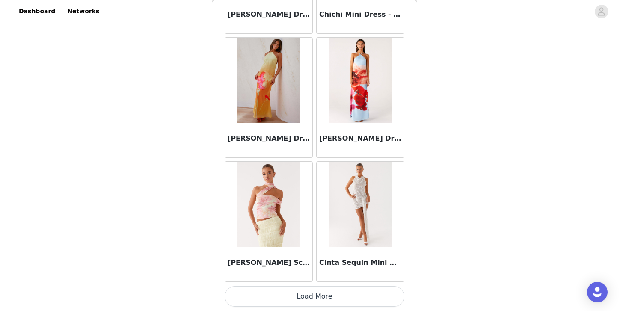
click at [291, 287] on button "Load More" at bounding box center [315, 296] width 180 height 21
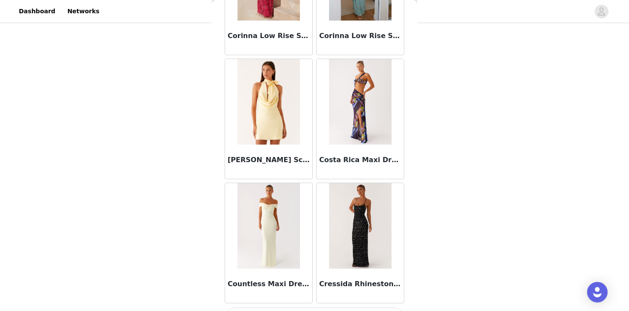
scroll to position [13418, 0]
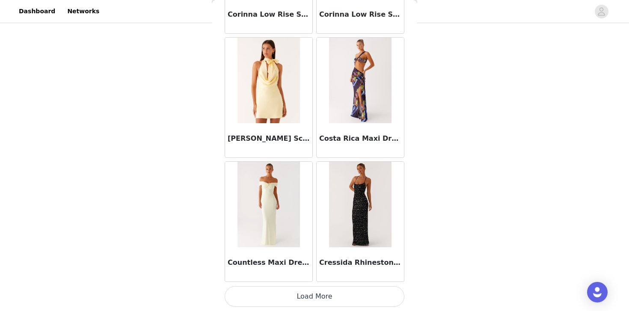
click at [266, 291] on button "Load More" at bounding box center [315, 296] width 180 height 21
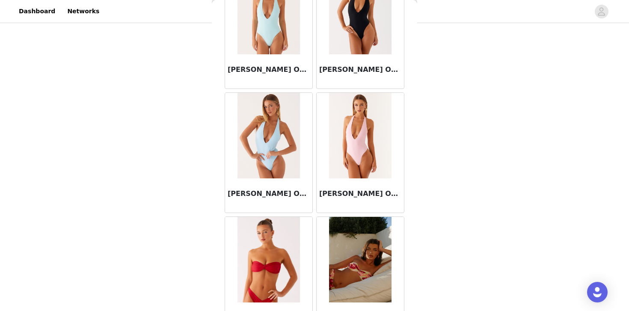
scroll to position [14660, 0]
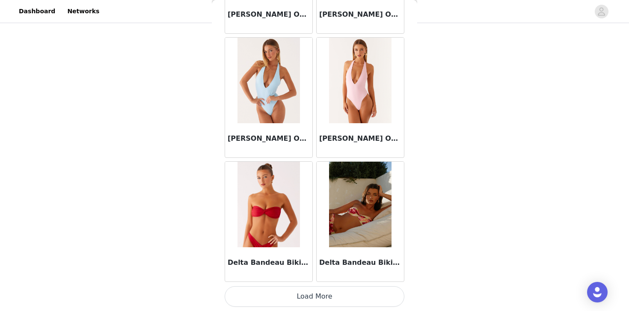
click at [284, 291] on button "Load More" at bounding box center [315, 296] width 180 height 21
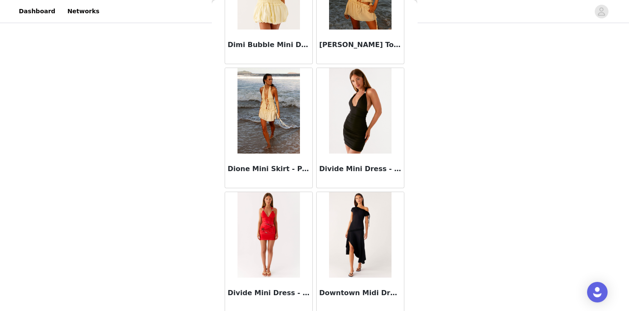
scroll to position [15901, 0]
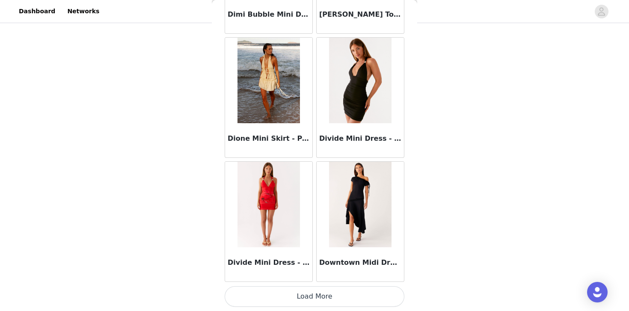
click at [252, 293] on button "Load More" at bounding box center [315, 296] width 180 height 21
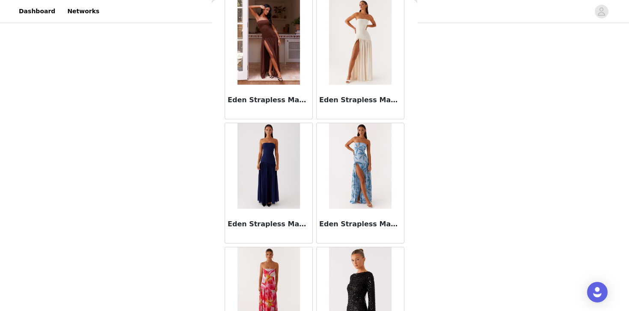
scroll to position [17143, 0]
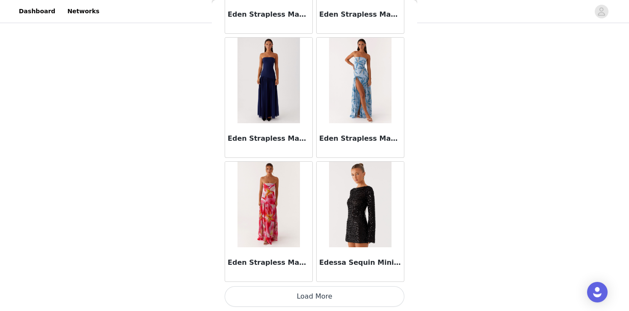
click at [291, 296] on button "Load More" at bounding box center [315, 296] width 180 height 21
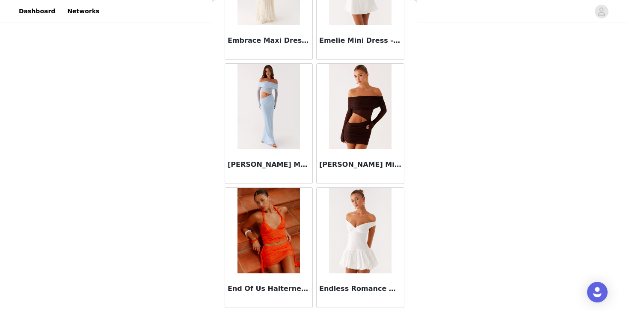
scroll to position [18385, 0]
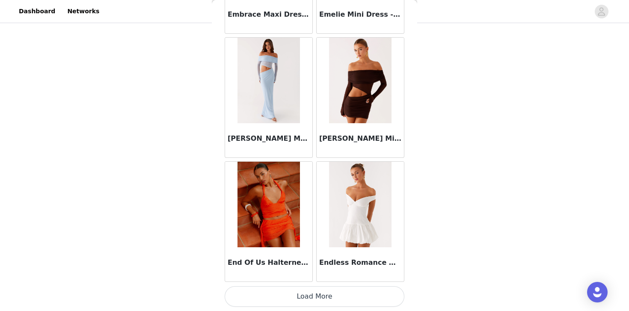
click at [274, 216] on img at bounding box center [269, 205] width 62 height 86
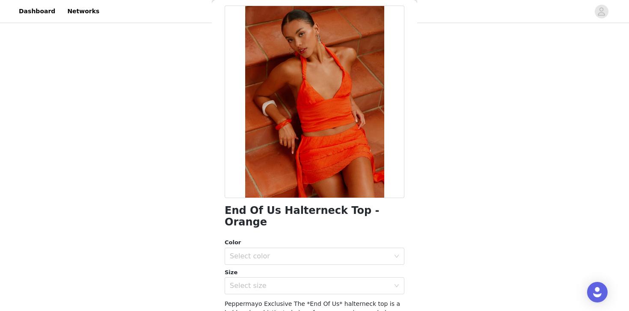
scroll to position [42, 0]
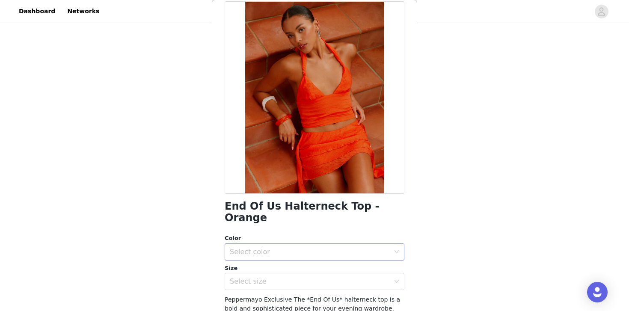
click at [295, 248] on div "Select color" at bounding box center [310, 252] width 160 height 9
click at [286, 259] on li "Orange" at bounding box center [315, 260] width 180 height 14
click at [285, 277] on div "Select size" at bounding box center [310, 281] width 160 height 9
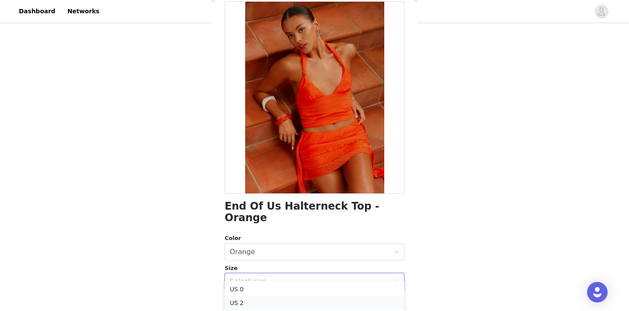
click at [265, 301] on li "US 2" at bounding box center [315, 303] width 180 height 14
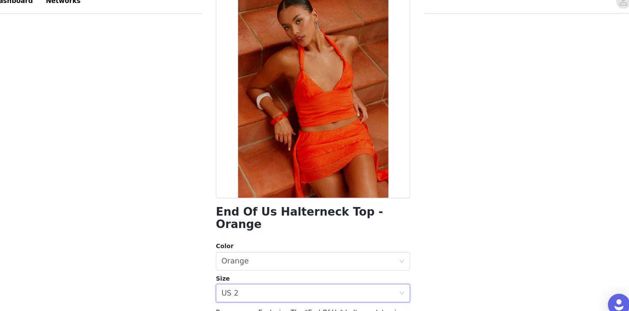
scroll to position [149, 0]
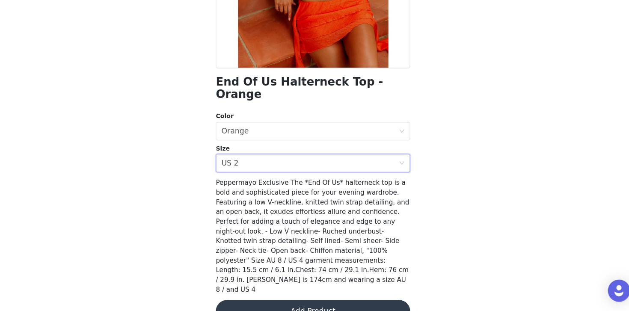
click at [298, 301] on button "Add Product" at bounding box center [315, 311] width 180 height 21
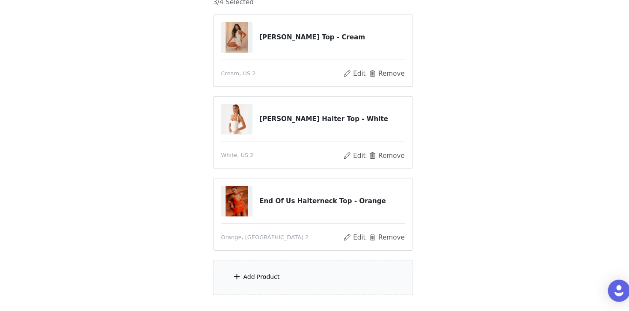
scroll to position [88, 0]
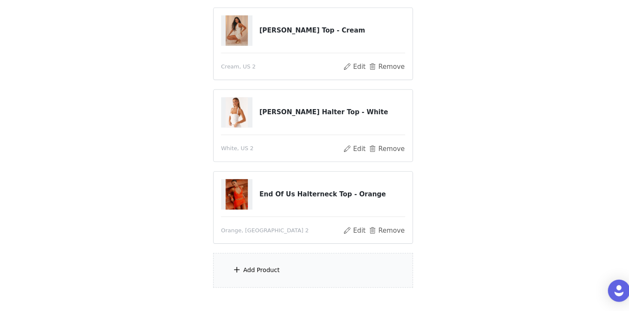
click at [282, 271] on div "Add Product" at bounding box center [267, 273] width 34 height 9
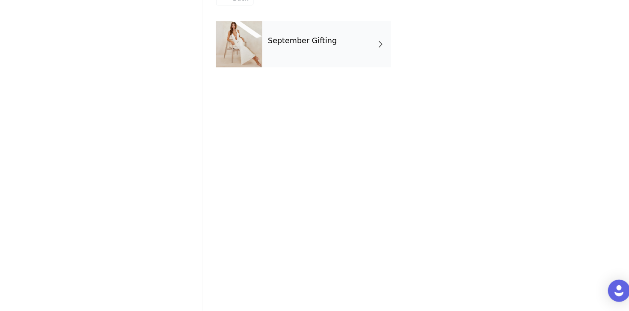
click at [333, 85] on div "September Gifting" at bounding box center [327, 64] width 119 height 43
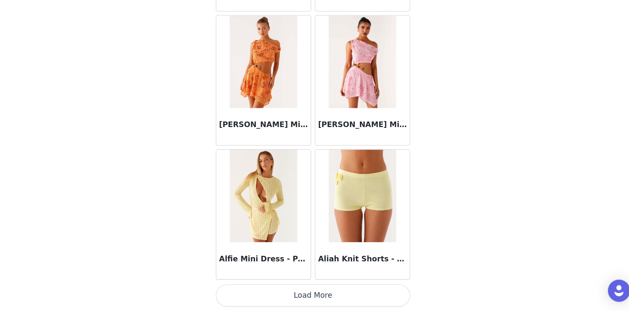
scroll to position [138, 0]
click at [268, 296] on button "Load More" at bounding box center [315, 296] width 180 height 21
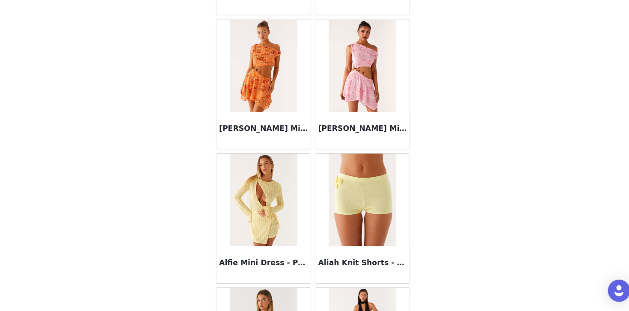
scroll to position [999, 0]
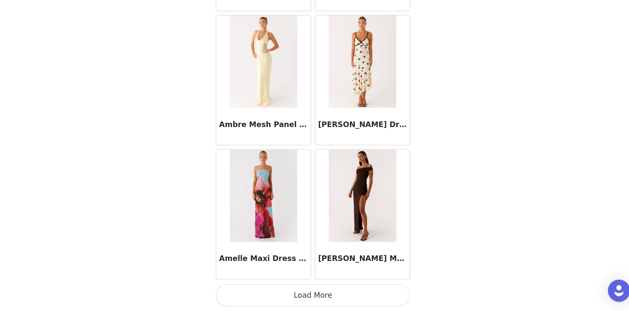
click at [287, 295] on button "Load More" at bounding box center [315, 296] width 180 height 21
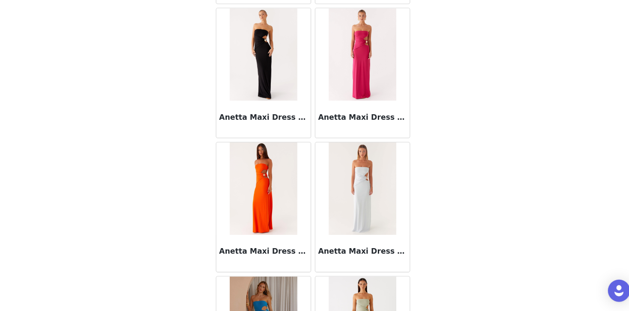
scroll to position [3483, 0]
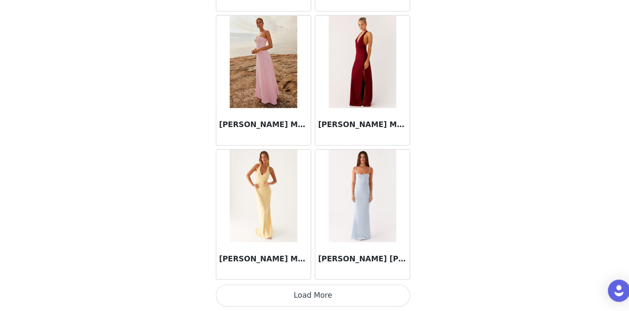
click at [299, 293] on button "Load More" at bounding box center [315, 296] width 180 height 21
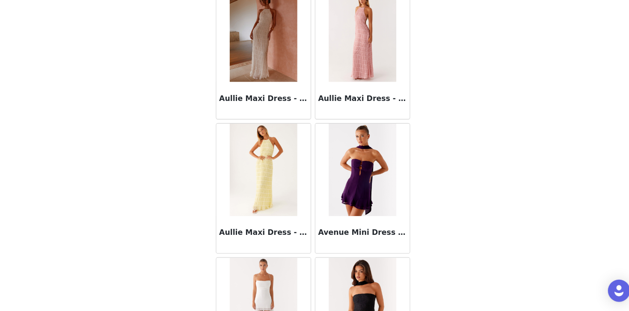
scroll to position [4725, 0]
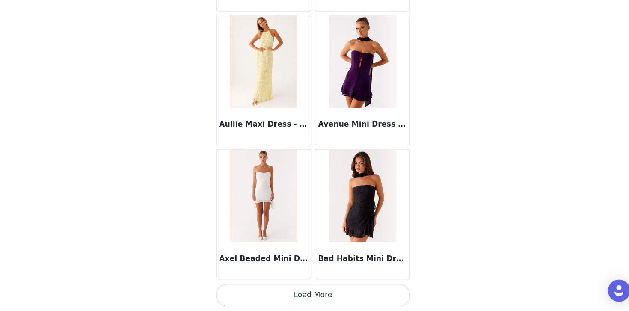
click at [299, 292] on button "Load More" at bounding box center [315, 296] width 180 height 21
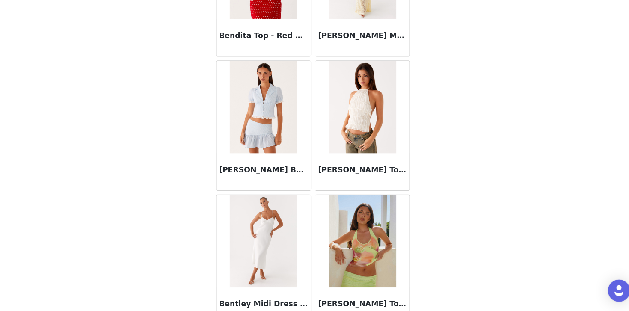
scroll to position [5967, 0]
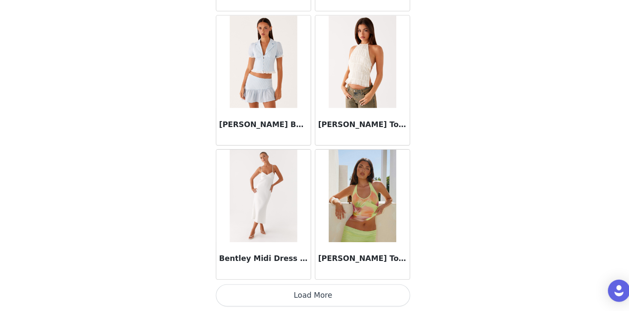
click at [318, 286] on button "Load More" at bounding box center [315, 296] width 180 height 21
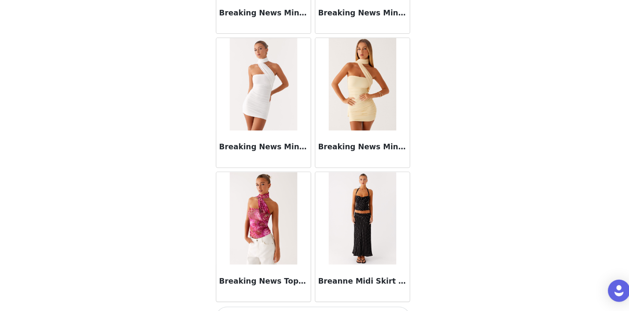
scroll to position [7208, 0]
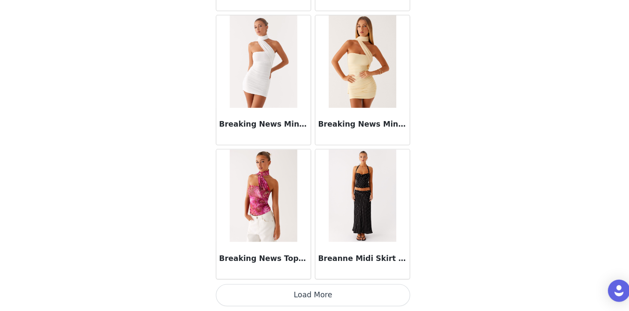
click at [313, 290] on button "Load More" at bounding box center [315, 296] width 180 height 21
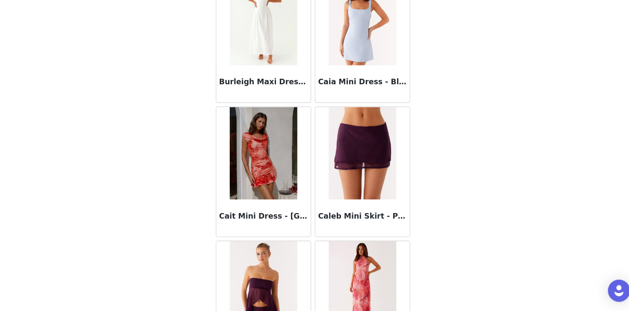
scroll to position [8450, 0]
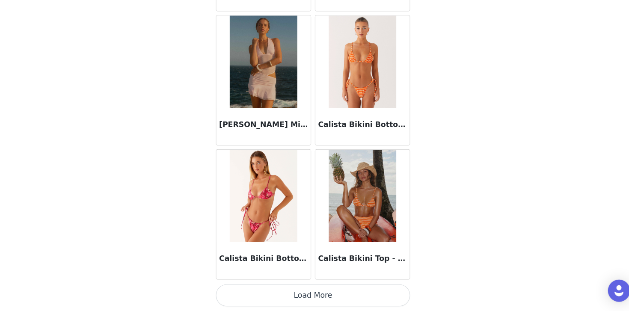
click at [307, 289] on button "Load More" at bounding box center [315, 296] width 180 height 21
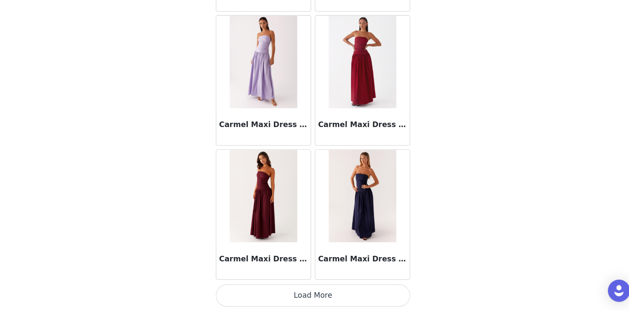
click at [303, 300] on button "Load More" at bounding box center [315, 296] width 180 height 21
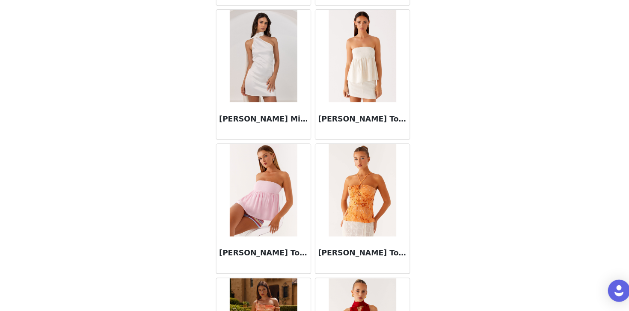
scroll to position [10934, 0]
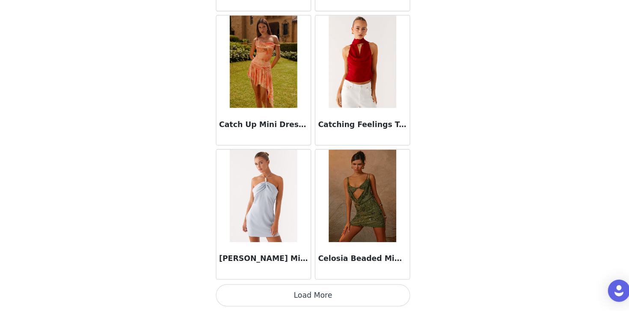
click at [312, 293] on button "Load More" at bounding box center [315, 296] width 180 height 21
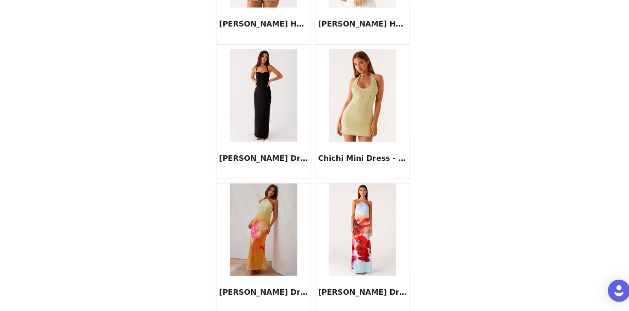
scroll to position [12176, 0]
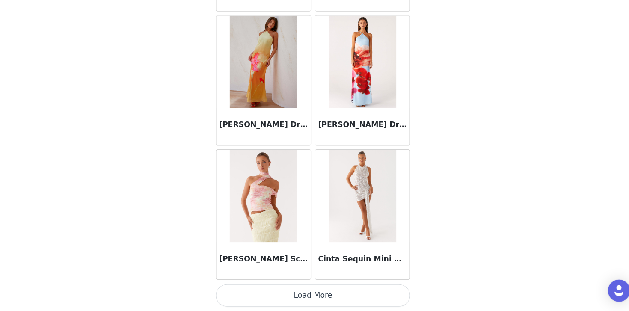
click at [302, 295] on button "Load More" at bounding box center [315, 296] width 180 height 21
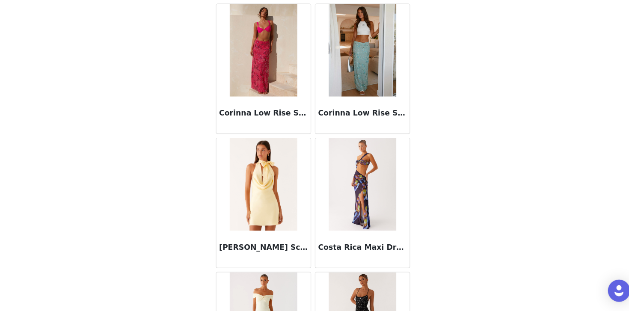
scroll to position [13418, 0]
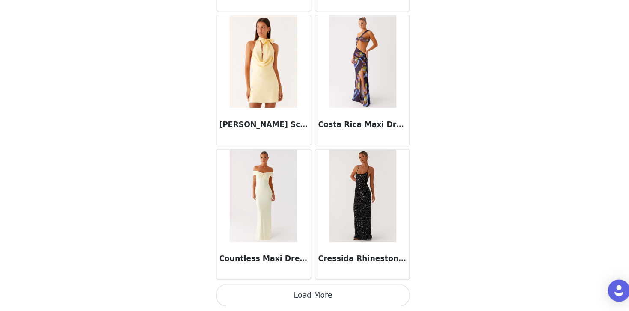
click at [309, 297] on button "Load More" at bounding box center [315, 296] width 180 height 21
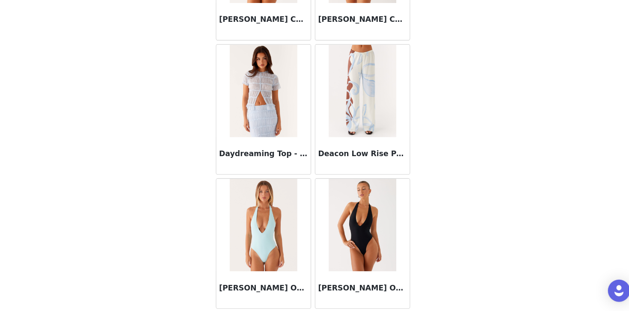
scroll to position [14660, 0]
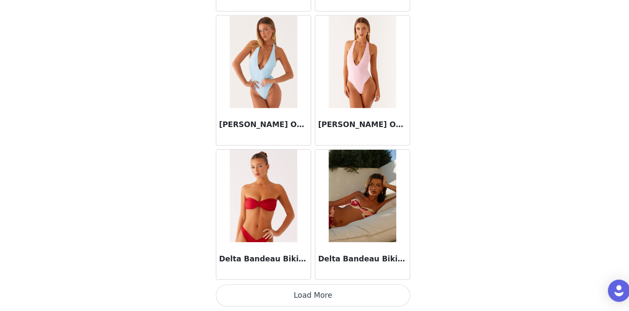
click at [282, 290] on button "Load More" at bounding box center [315, 296] width 180 height 21
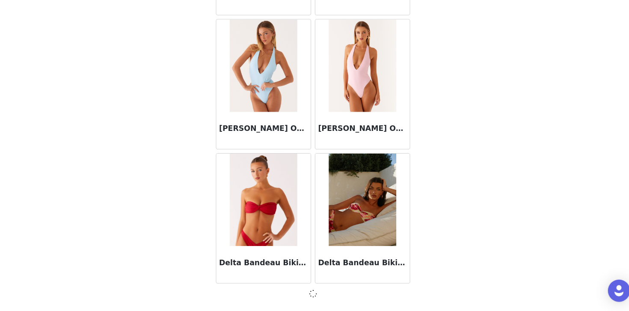
scroll to position [14656, 0]
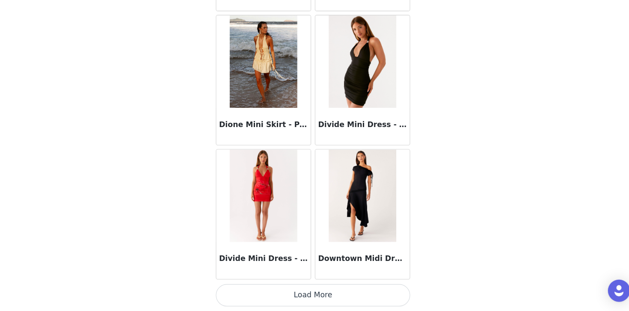
click at [294, 294] on button "Load More" at bounding box center [315, 296] width 180 height 21
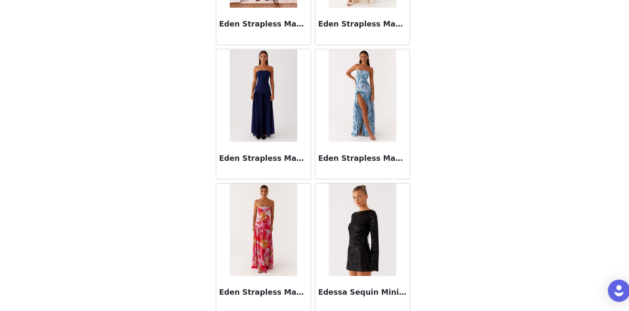
scroll to position [17143, 0]
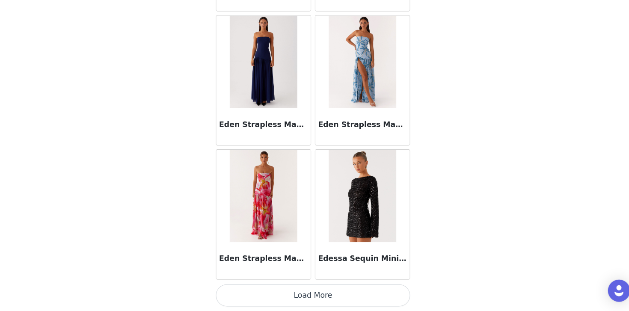
click at [292, 294] on button "Load More" at bounding box center [315, 296] width 180 height 21
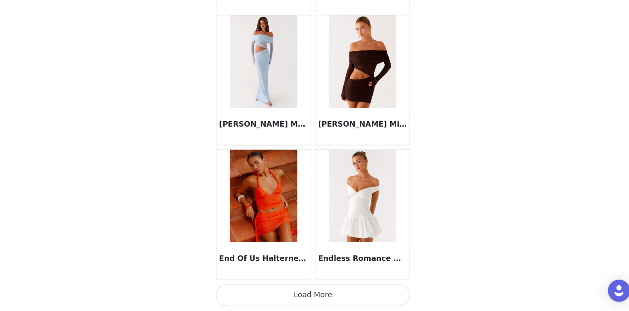
click at [301, 296] on button "Load More" at bounding box center [315, 296] width 180 height 21
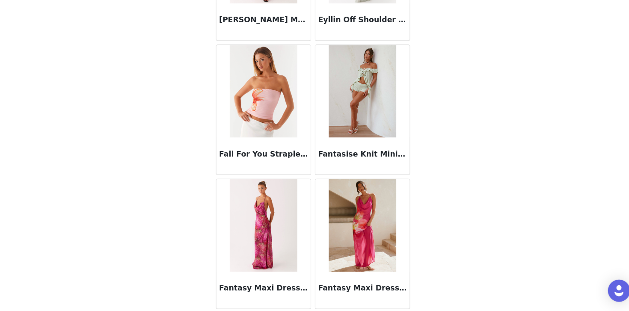
scroll to position [19627, 0]
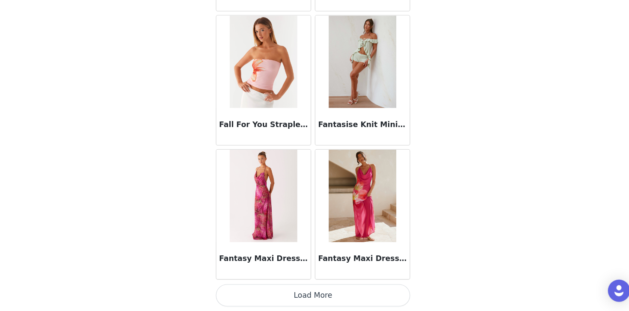
click at [309, 302] on button "Load More" at bounding box center [315, 296] width 180 height 21
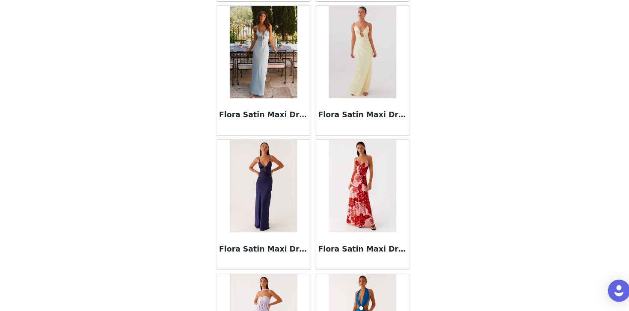
scroll to position [20869, 0]
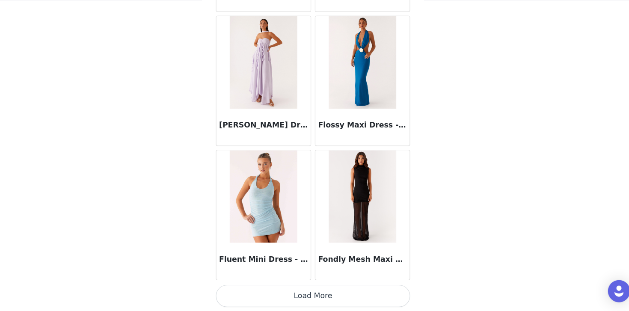
click at [314, 289] on button "Load More" at bounding box center [315, 296] width 180 height 21
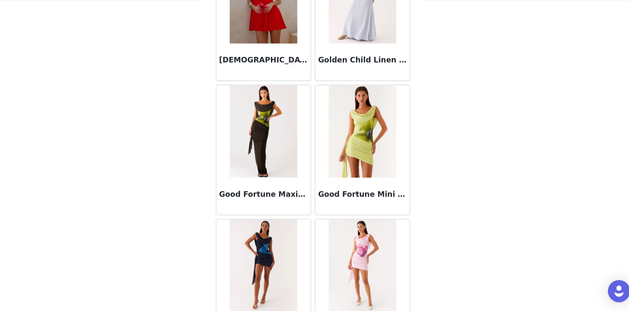
scroll to position [22111, 0]
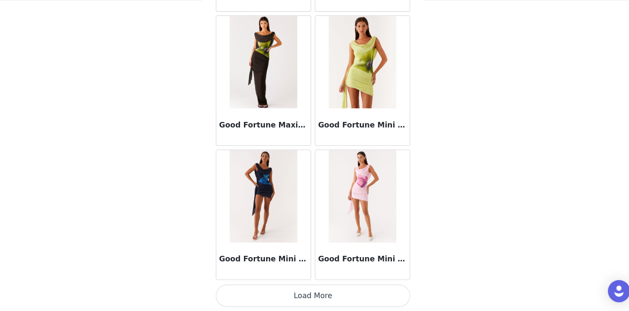
click at [310, 298] on button "Load More" at bounding box center [315, 296] width 180 height 21
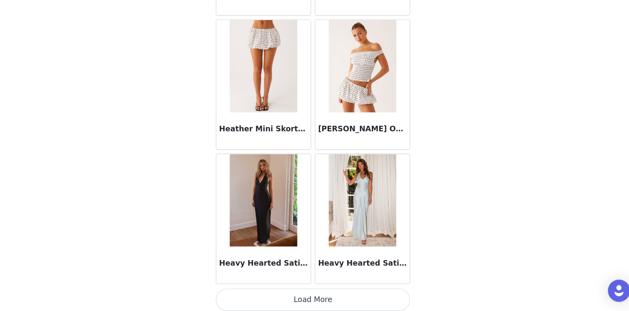
scroll to position [23353, 0]
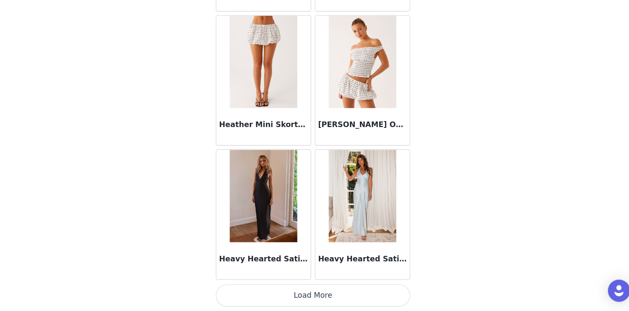
click at [319, 295] on button "Load More" at bounding box center [315, 296] width 180 height 21
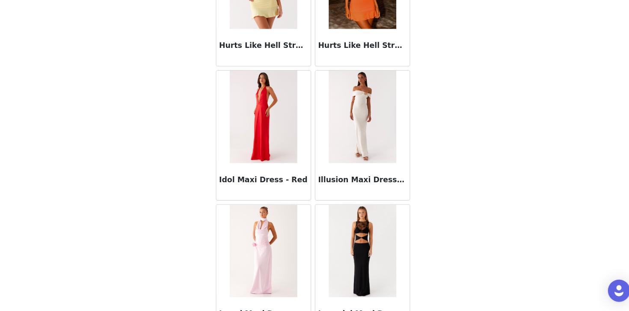
scroll to position [24594, 0]
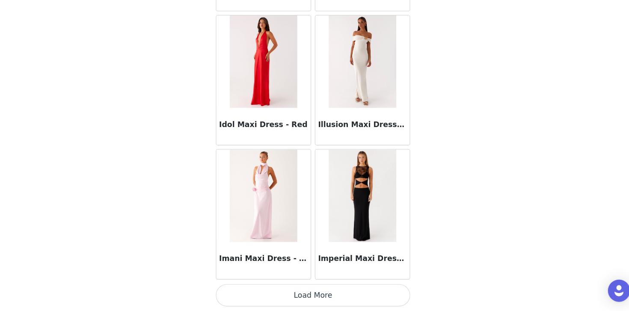
click at [319, 298] on button "Load More" at bounding box center [315, 296] width 180 height 21
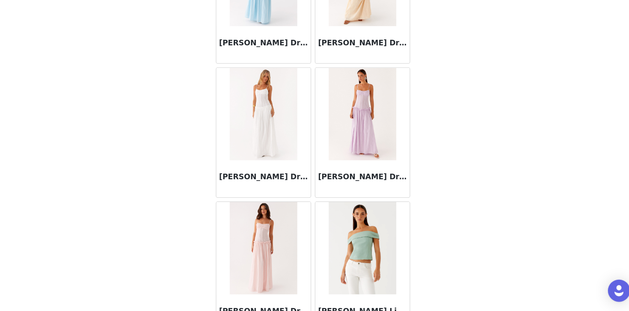
scroll to position [25836, 0]
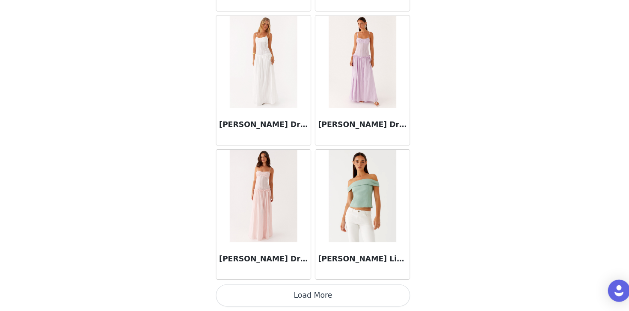
click at [319, 298] on button "Load More" at bounding box center [315, 296] width 180 height 21
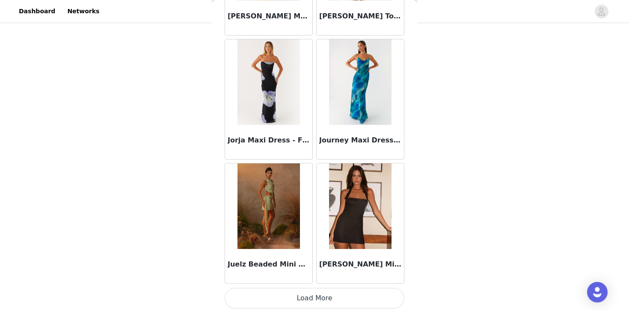
scroll to position [27078, 0]
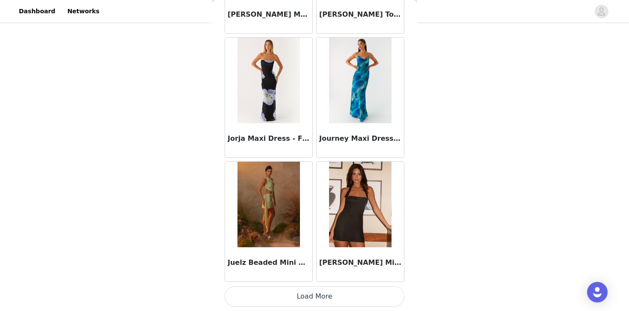
click at [282, 295] on button "Load More" at bounding box center [315, 296] width 180 height 21
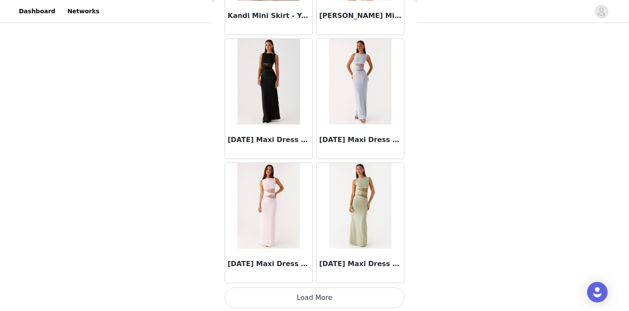
scroll to position [28320, 0]
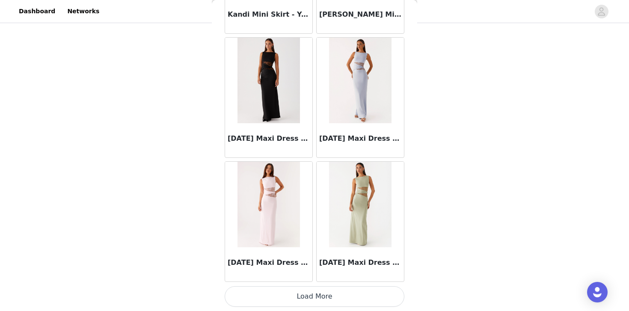
click at [277, 297] on button "Load More" at bounding box center [315, 296] width 180 height 21
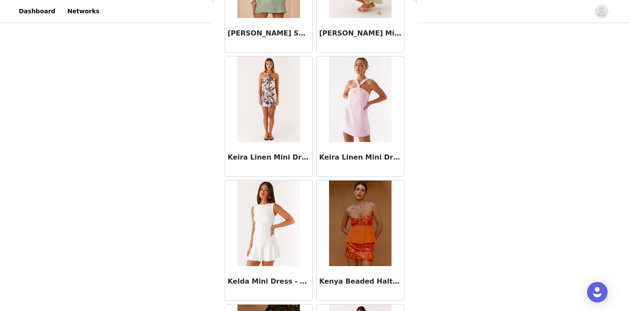
scroll to position [29181, 0]
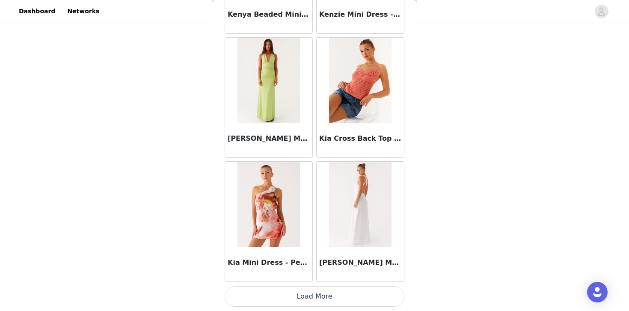
click at [286, 289] on button "Load More" at bounding box center [315, 296] width 180 height 21
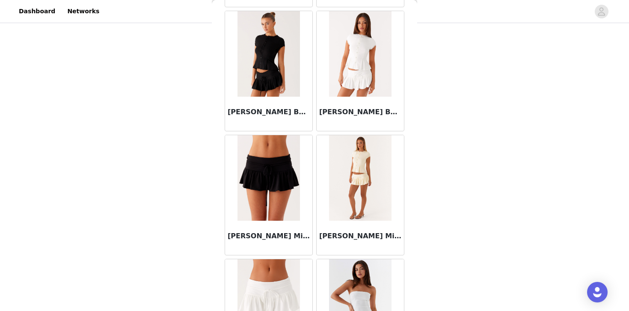
scroll to position [30804, 0]
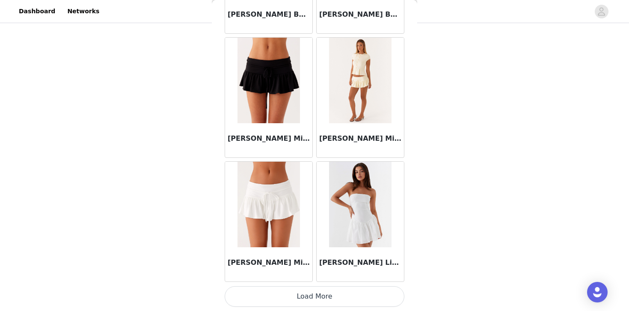
click at [284, 296] on button "Load More" at bounding box center [315, 296] width 180 height 21
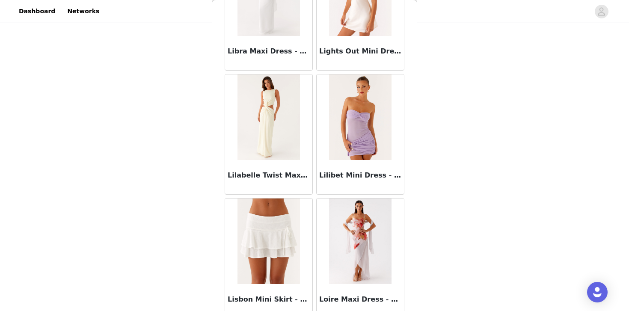
scroll to position [32046, 0]
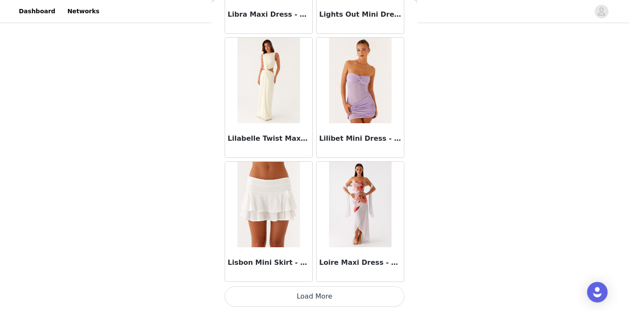
click at [286, 288] on button "Load More" at bounding box center [315, 296] width 180 height 21
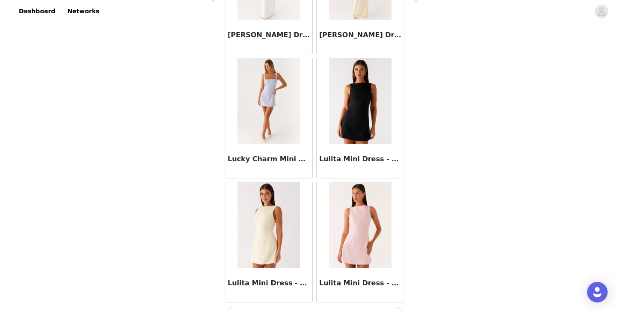
scroll to position [33287, 0]
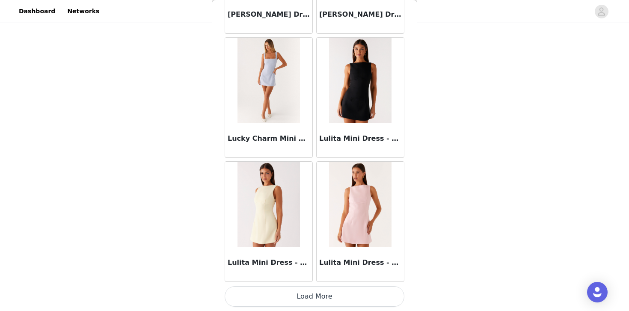
click at [300, 298] on button "Load More" at bounding box center [315, 296] width 180 height 21
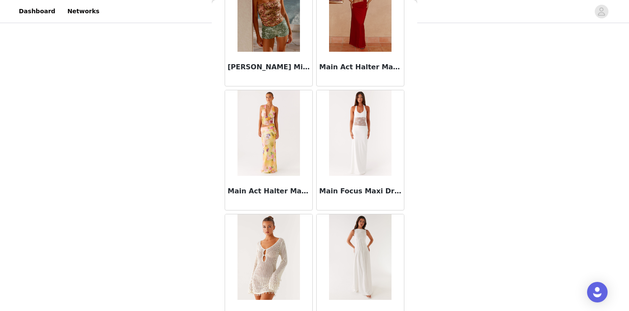
scroll to position [34529, 0]
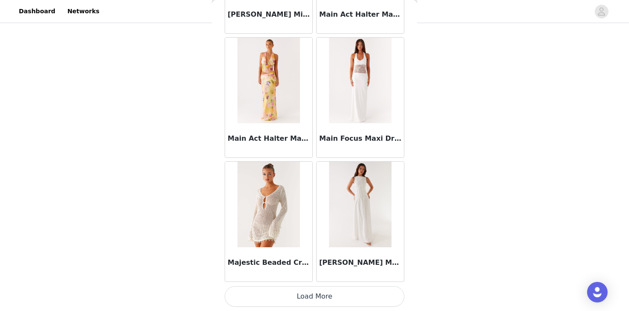
click at [306, 297] on button "Load More" at bounding box center [315, 296] width 180 height 21
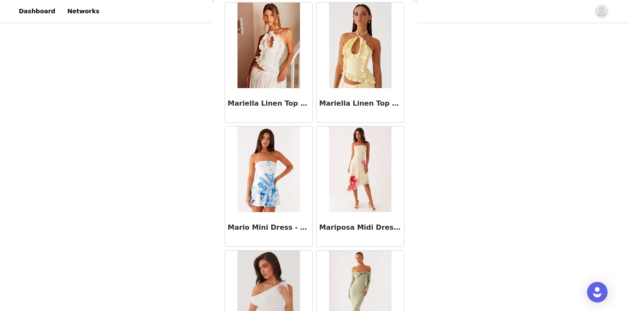
scroll to position [35771, 0]
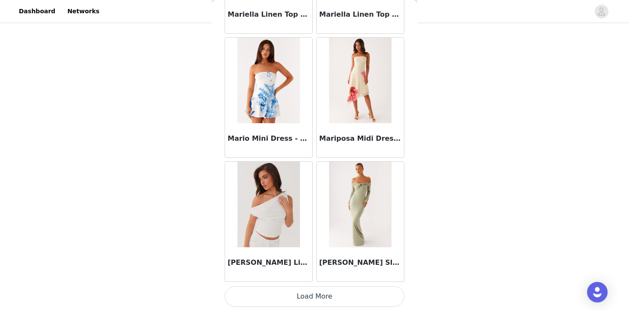
click at [301, 301] on button "Load More" at bounding box center [315, 296] width 180 height 21
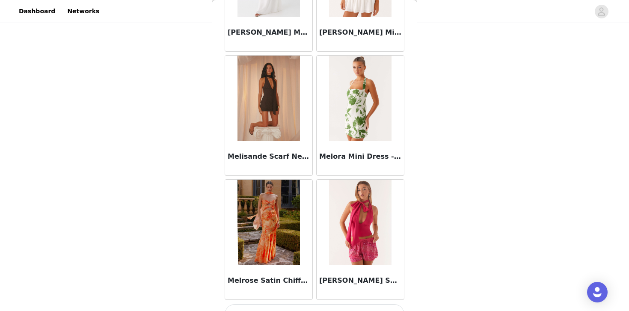
scroll to position [37013, 0]
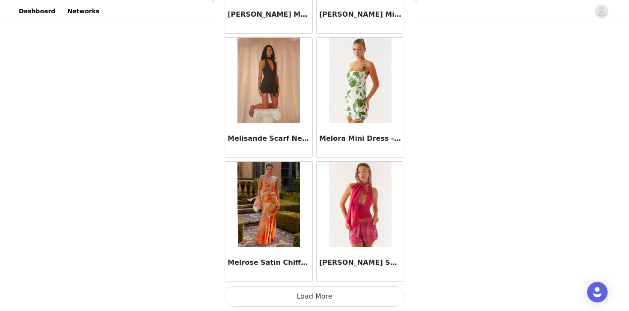
click at [316, 297] on button "Load More" at bounding box center [315, 296] width 180 height 21
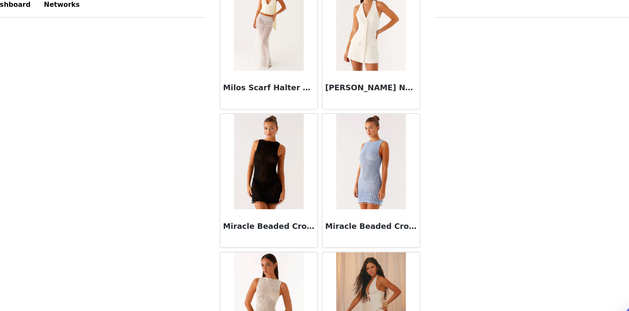
scroll to position [37891, 0]
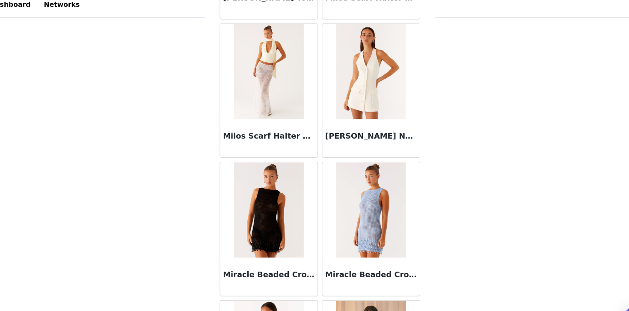
click at [305, 93] on div at bounding box center [268, 72] width 87 height 86
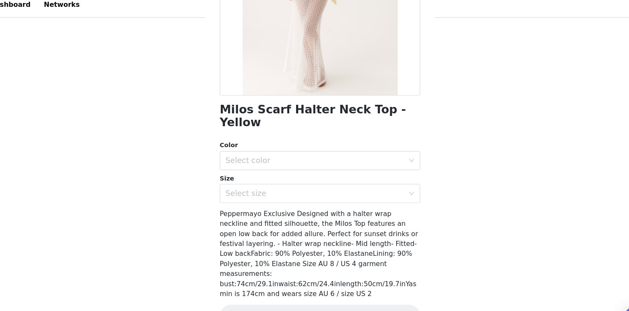
scroll to position [122, 0]
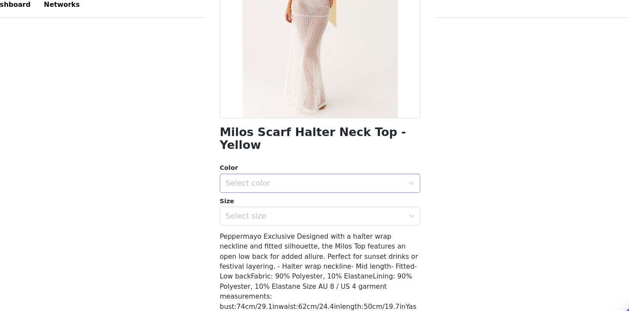
click at [281, 167] on div "Select color" at bounding box center [310, 171] width 160 height 9
click at [277, 175] on li "Yellow" at bounding box center [315, 179] width 180 height 14
click at [263, 202] on div "Milos Scarf Halter Neck Top - Yellow Color Select color Yellow Size Select size…" at bounding box center [315, 126] width 180 height 411
click at [263, 197] on div "Select size" at bounding box center [310, 201] width 160 height 9
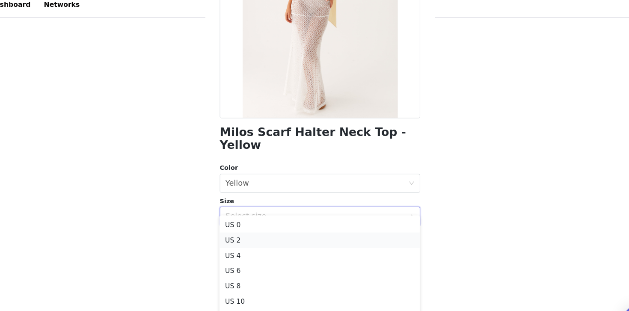
click at [254, 219] on li "US 2" at bounding box center [315, 223] width 180 height 14
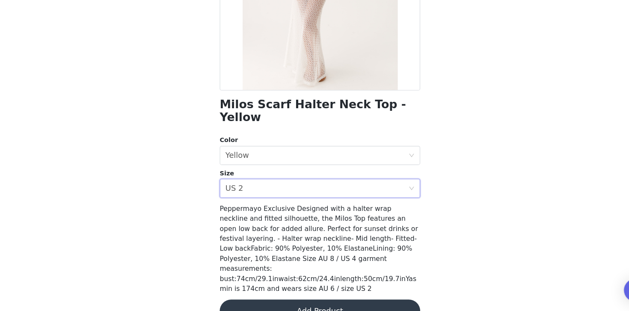
click at [263, 301] on button "Add Product" at bounding box center [315, 311] width 180 height 21
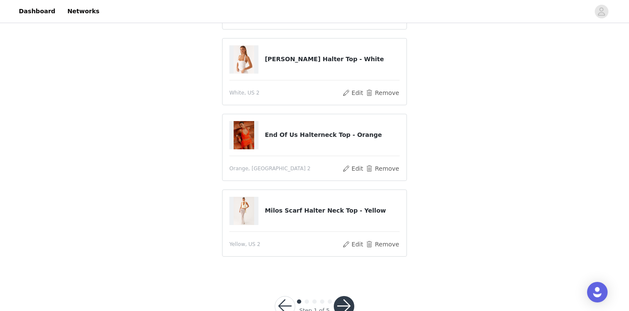
scroll to position [158, 0]
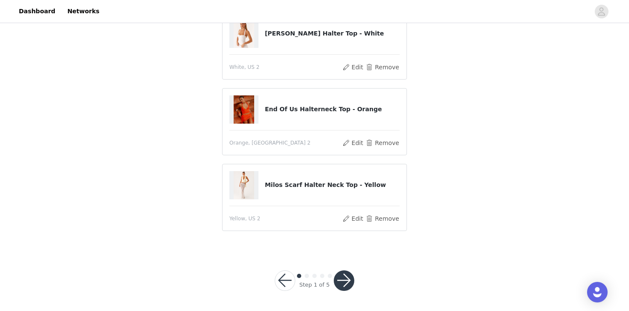
click at [343, 274] on button "button" at bounding box center [344, 281] width 21 height 21
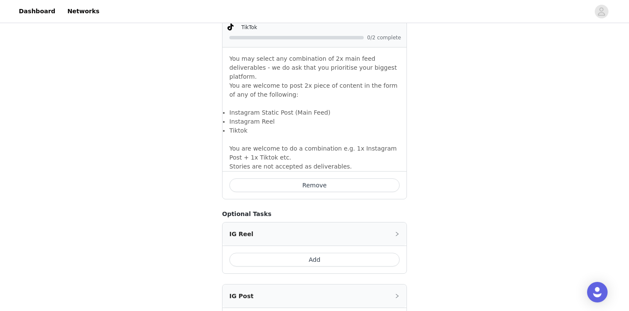
scroll to position [675, 0]
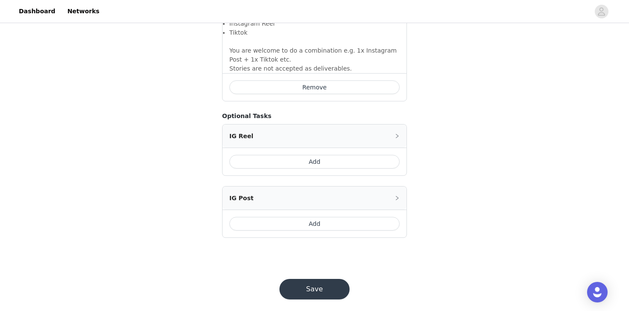
click at [338, 279] on button "Save" at bounding box center [315, 289] width 70 height 21
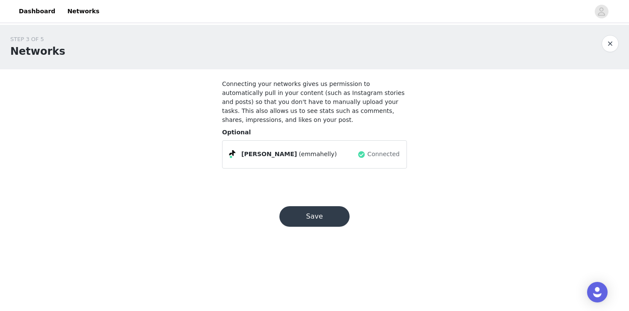
click at [334, 218] on button "Save" at bounding box center [315, 216] width 70 height 21
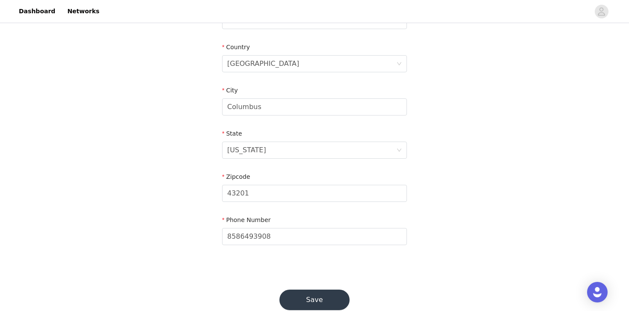
scroll to position [272, 0]
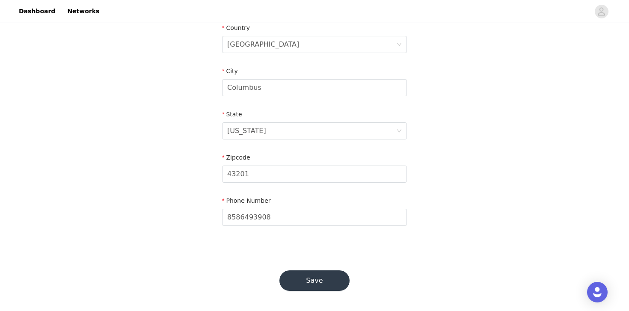
click at [325, 271] on button "Save" at bounding box center [315, 281] width 70 height 21
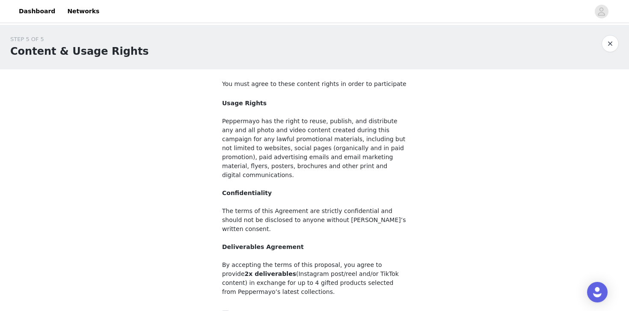
scroll to position [84, 0]
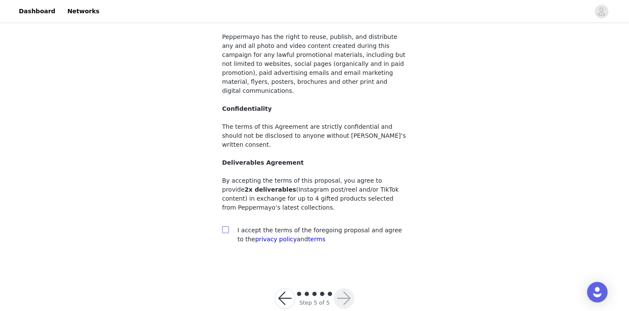
click at [226, 227] on input "checkbox" at bounding box center [225, 230] width 6 height 6
checkbox input "true"
click at [351, 289] on button "button" at bounding box center [344, 299] width 21 height 21
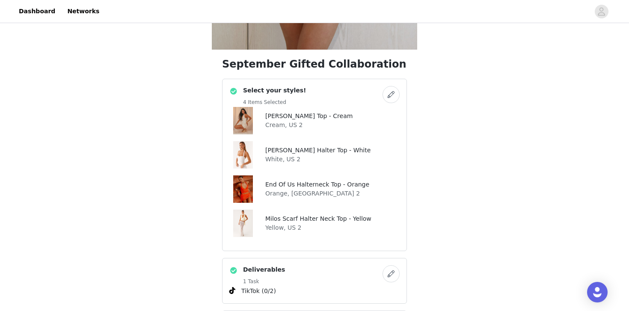
scroll to position [340, 0]
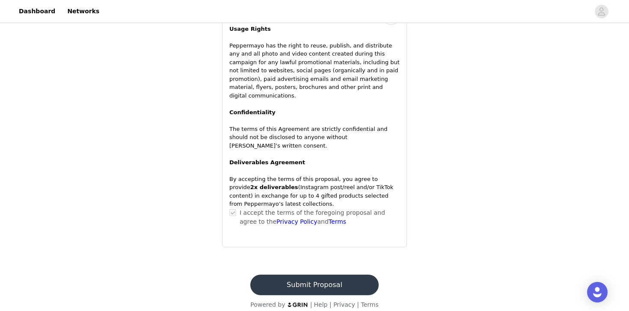
click at [336, 279] on button "Submit Proposal" at bounding box center [315, 285] width 128 height 21
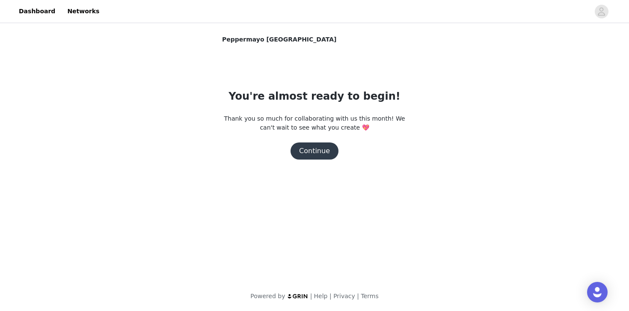
click at [326, 151] on button "Continue" at bounding box center [315, 151] width 48 height 17
